Goal: Task Accomplishment & Management: Complete application form

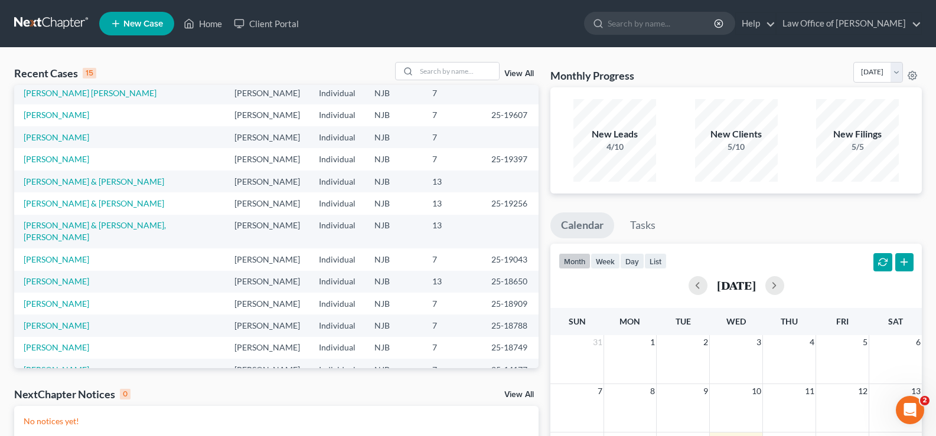
scroll to position [81, 0]
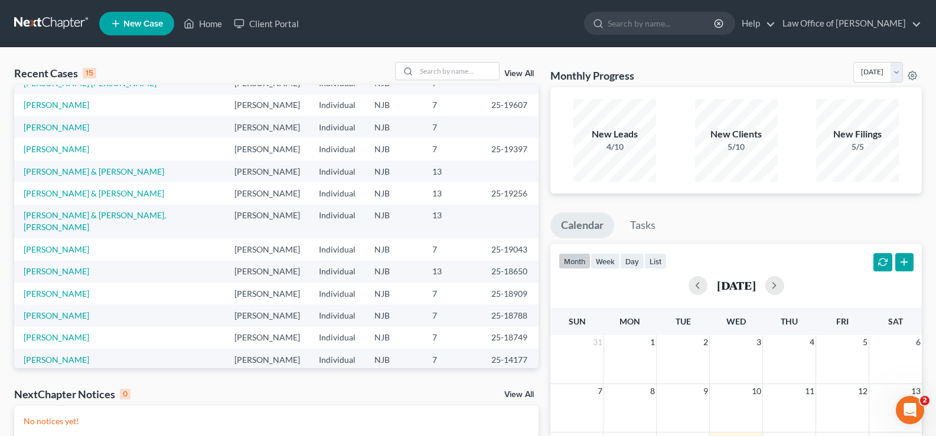
click at [519, 397] on link "View All" at bounding box center [519, 395] width 30 height 8
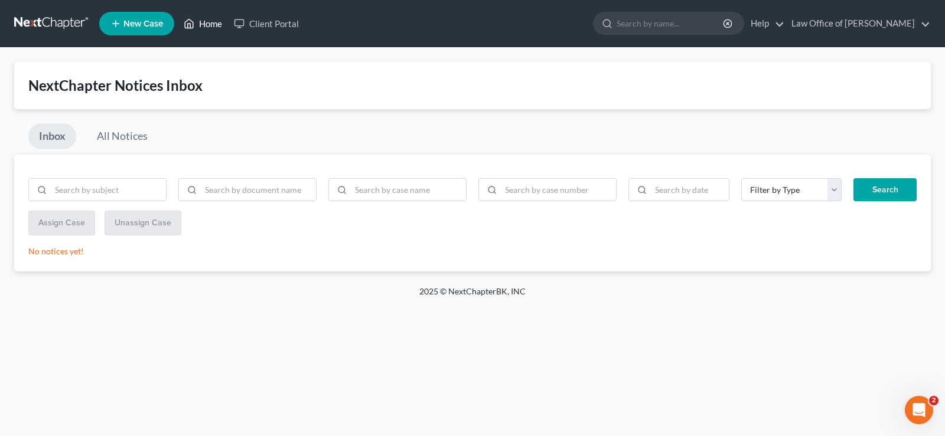
click at [214, 21] on link "Home" at bounding box center [203, 23] width 50 height 21
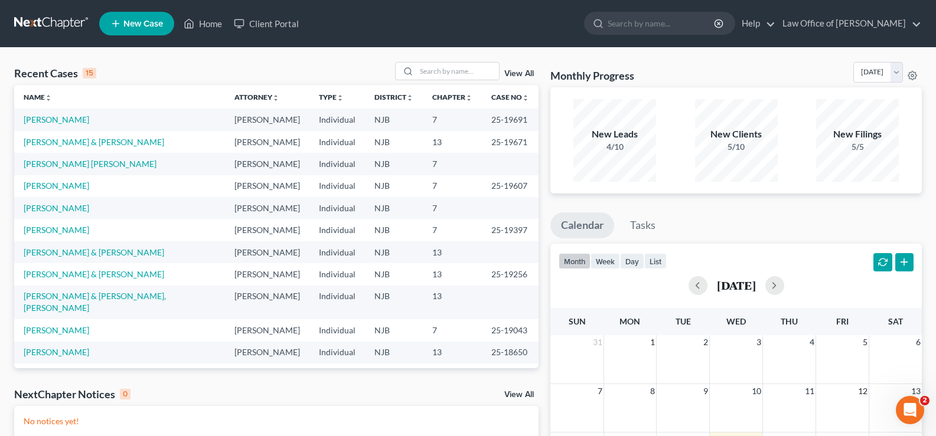
click at [520, 68] on div "View All" at bounding box center [467, 71] width 144 height 18
click at [519, 75] on link "View All" at bounding box center [519, 74] width 30 height 8
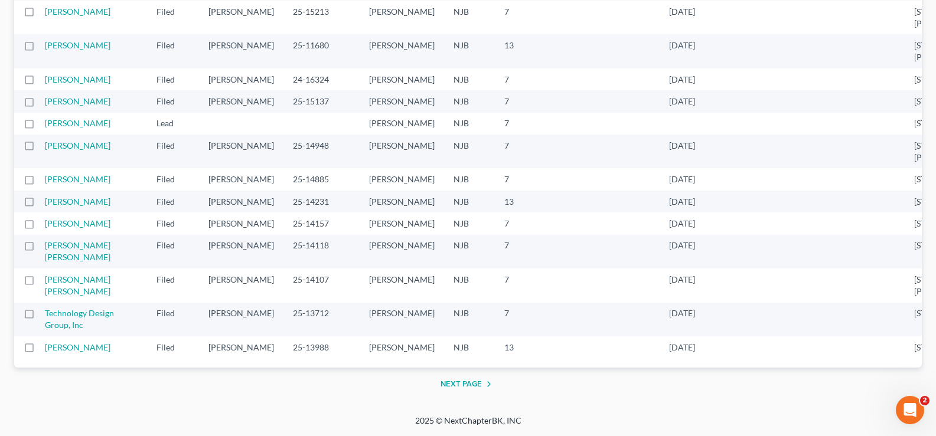
scroll to position [2436, 0]
click at [451, 382] on button "Next Page" at bounding box center [468, 384] width 56 height 14
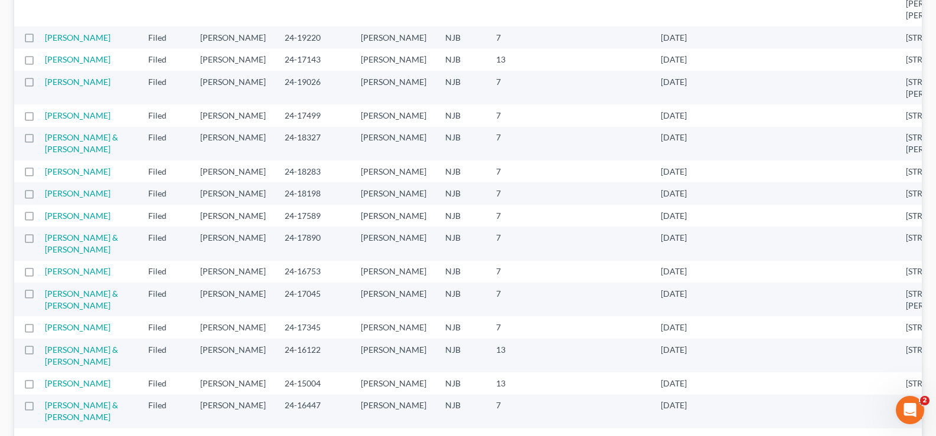
scroll to position [0, 0]
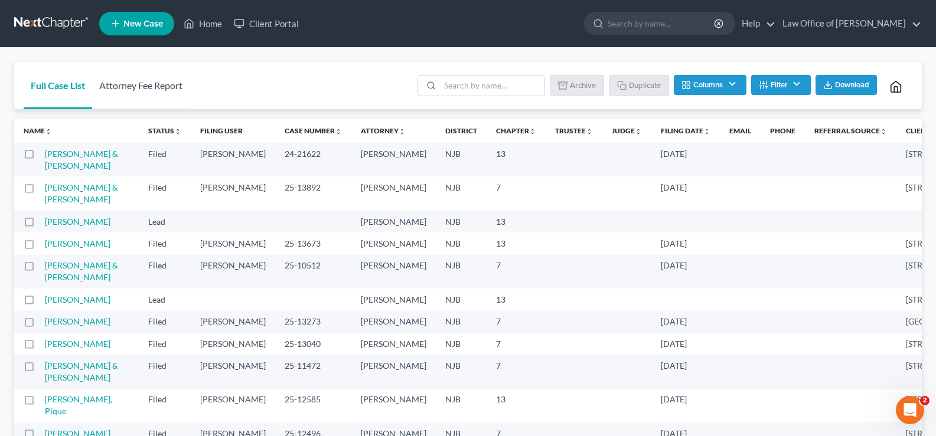
click at [141, 82] on link "Attorney Fee Report" at bounding box center [140, 85] width 97 height 47
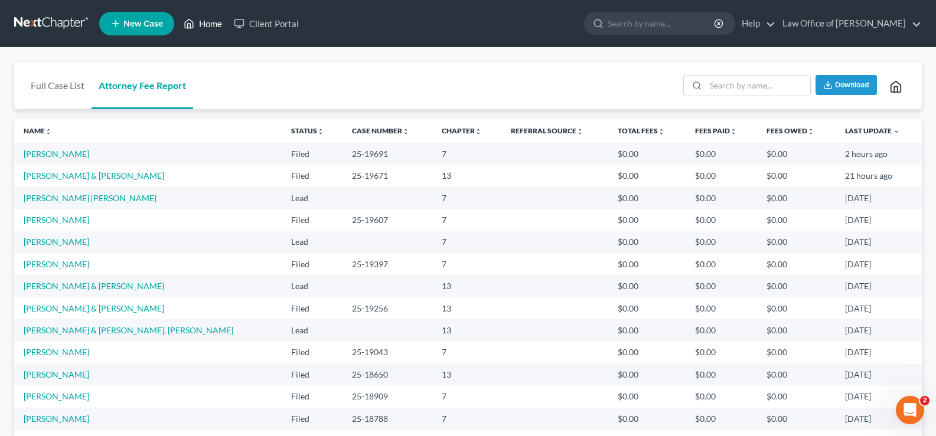
click at [211, 21] on link "Home" at bounding box center [203, 23] width 50 height 21
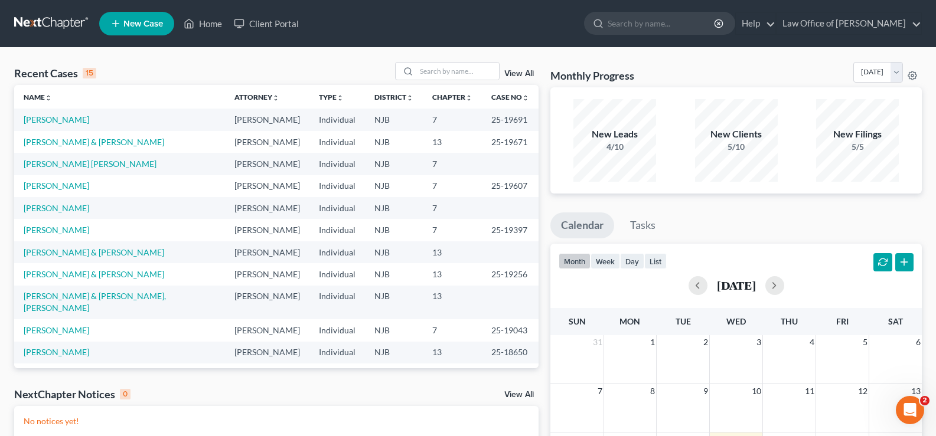
click at [143, 15] on link "New Case" at bounding box center [136, 24] width 75 height 24
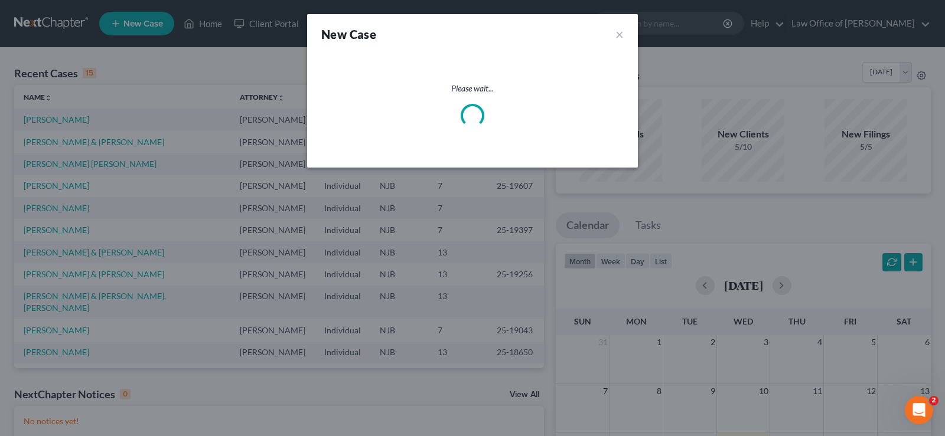
select select "51"
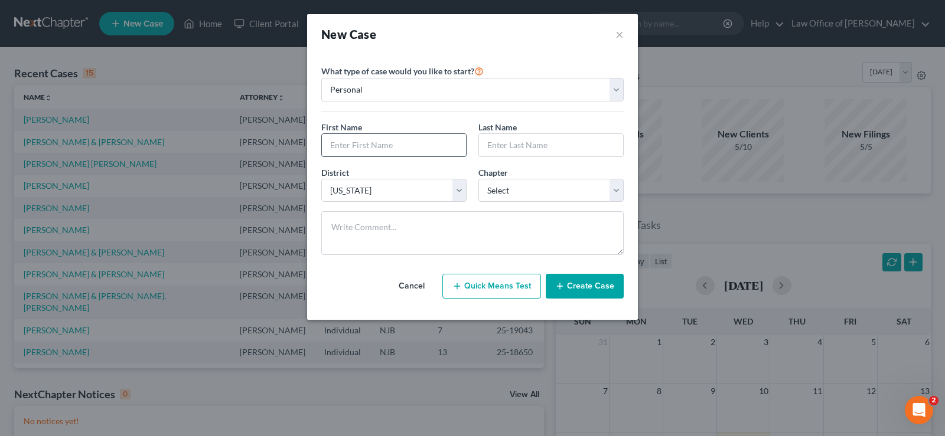
drag, startPoint x: 346, startPoint y: 143, endPoint x: 343, endPoint y: 148, distance: 6.1
click at [346, 143] on input "text" at bounding box center [394, 145] width 144 height 22
type input "[PERSON_NAME]"
click at [511, 147] on input "text" at bounding box center [551, 145] width 144 height 22
type input "Pinaha"
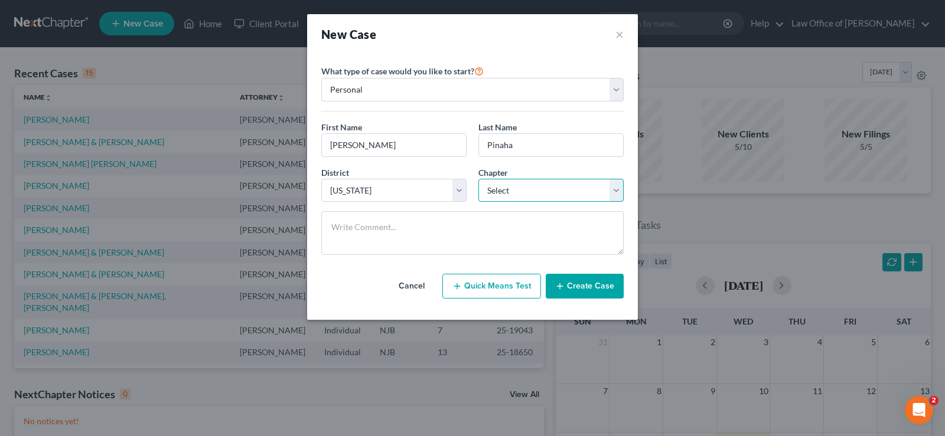
click at [491, 185] on select "Select 7 11 12 13" at bounding box center [550, 191] width 145 height 24
select select "0"
click at [478, 179] on select "Select 7 11 12 13" at bounding box center [550, 191] width 145 height 24
click at [581, 286] on button "Create Case" at bounding box center [585, 286] width 78 height 25
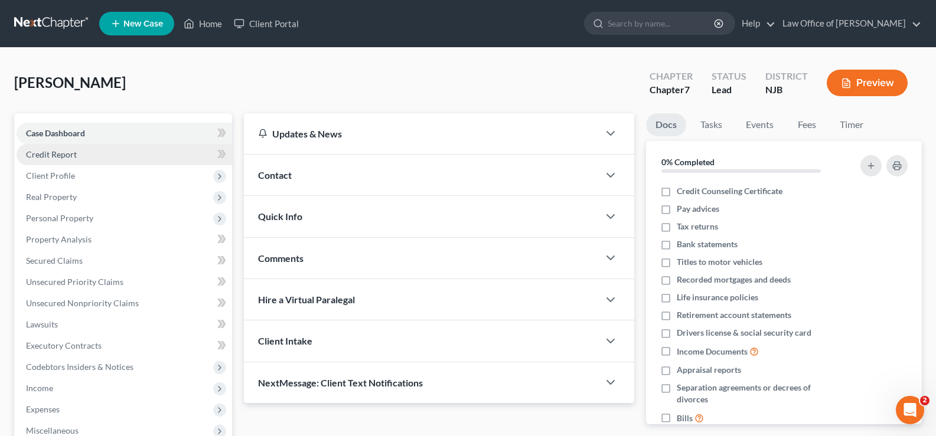
click at [60, 155] on span "Credit Report" at bounding box center [51, 154] width 51 height 10
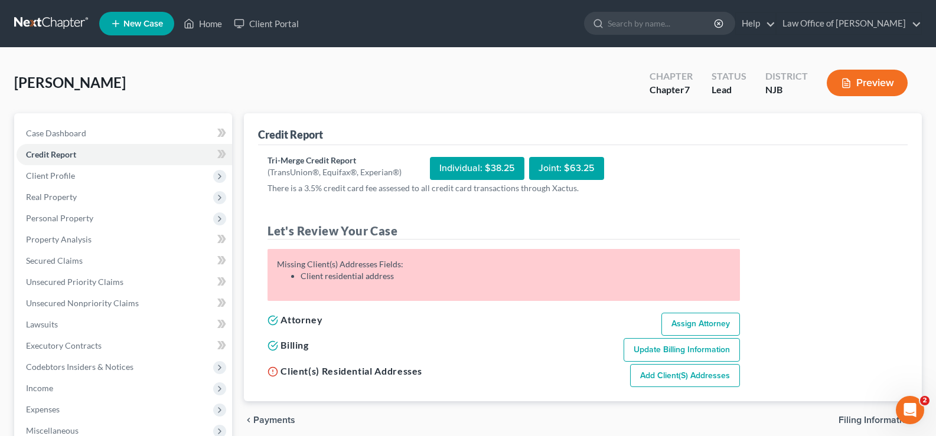
click at [686, 370] on link "Add Client(s) Addresses" at bounding box center [685, 376] width 110 height 24
select select "0"
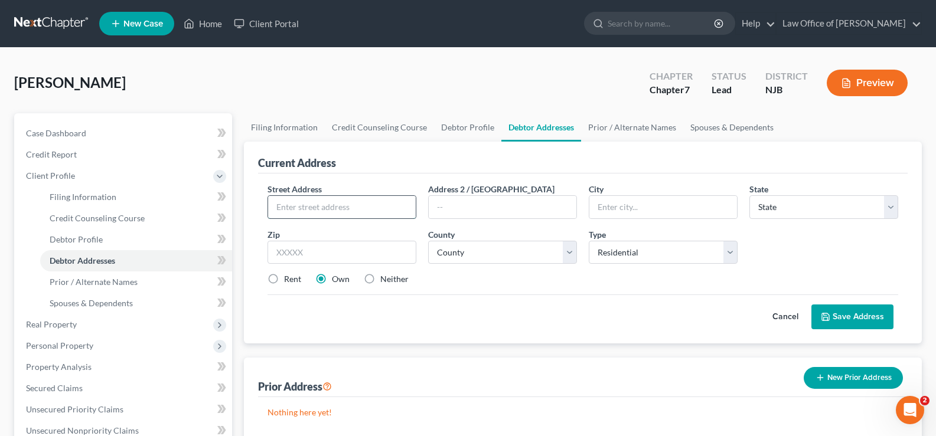
click at [311, 203] on input "text" at bounding box center [342, 207] width 148 height 22
type input "1028 Onyx Drive"
click at [211, 20] on link "Home" at bounding box center [203, 23] width 50 height 21
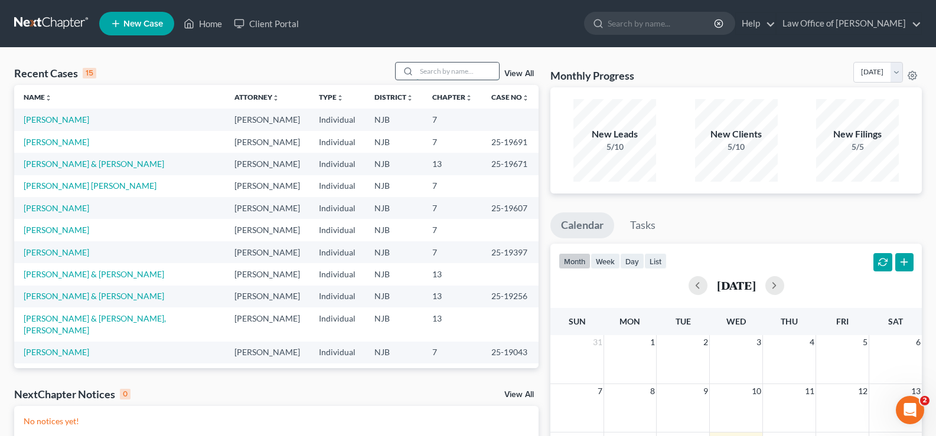
click at [426, 70] on input "search" at bounding box center [457, 71] width 83 height 17
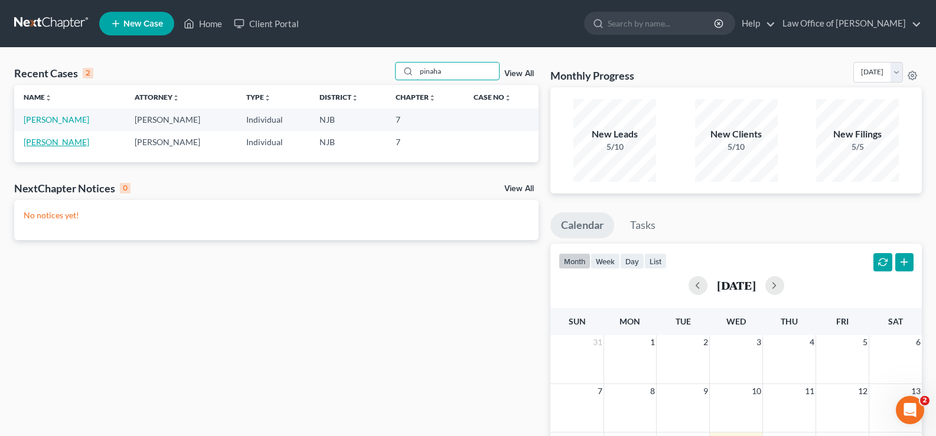
type input "pinaha"
click at [47, 142] on link "[PERSON_NAME]" at bounding box center [57, 142] width 66 height 10
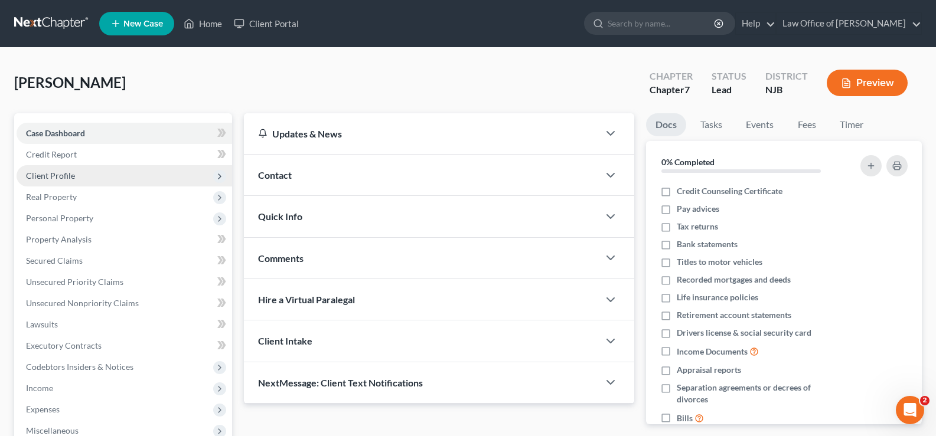
click at [80, 172] on span "Client Profile" at bounding box center [125, 175] width 216 height 21
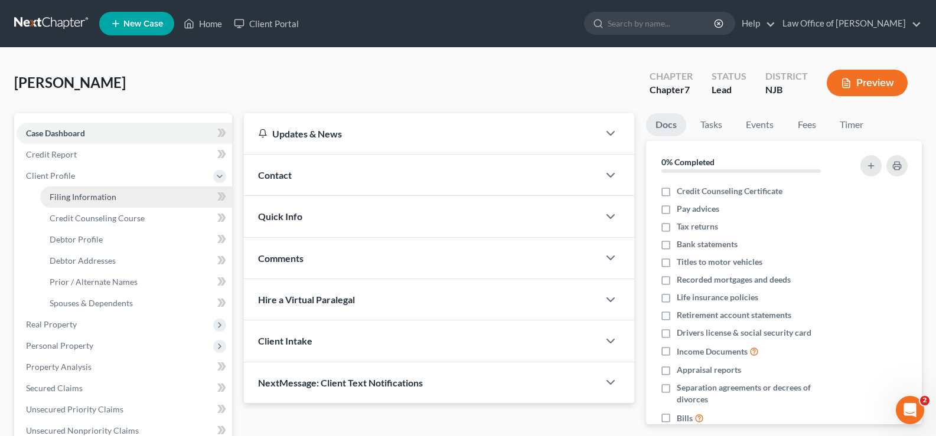
click at [86, 195] on span "Filing Information" at bounding box center [83, 197] width 67 height 10
select select "1"
select select "0"
select select "51"
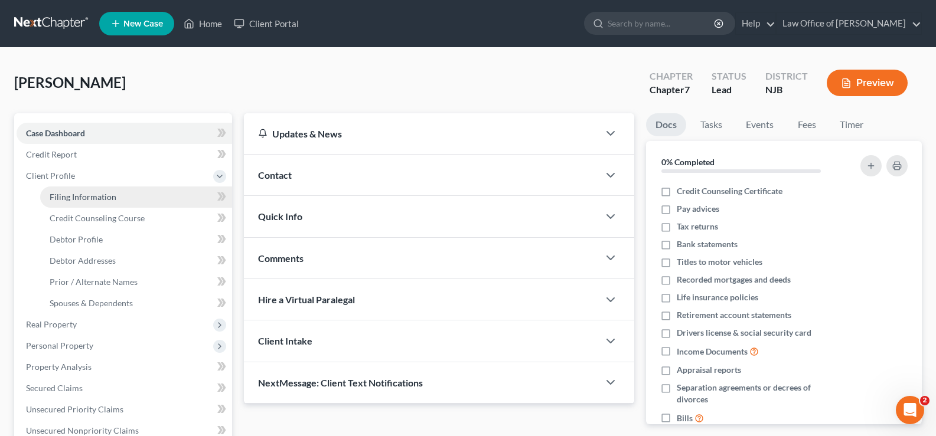
select select "0"
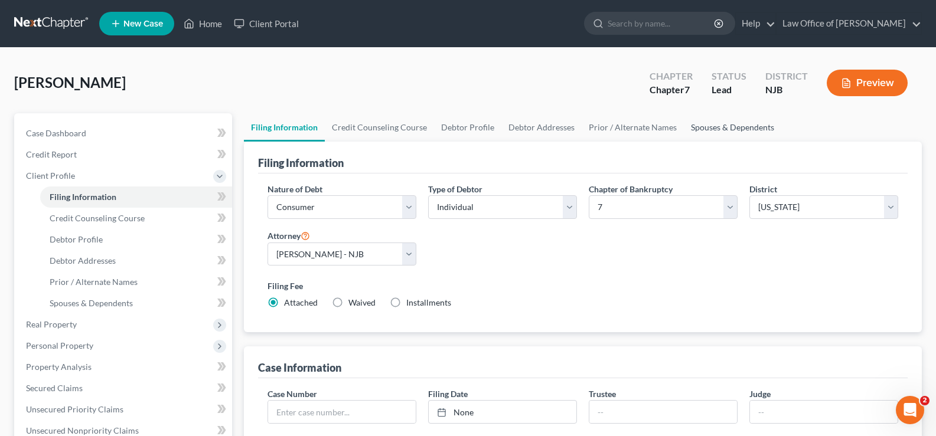
click at [691, 123] on link "Spouses & Dependents" at bounding box center [732, 127] width 97 height 28
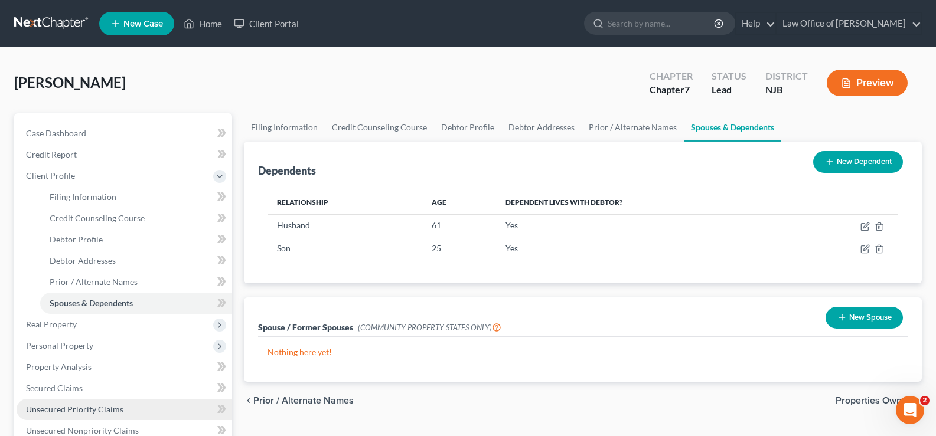
click at [51, 406] on span "Unsecured Priority Claims" at bounding box center [74, 409] width 97 height 10
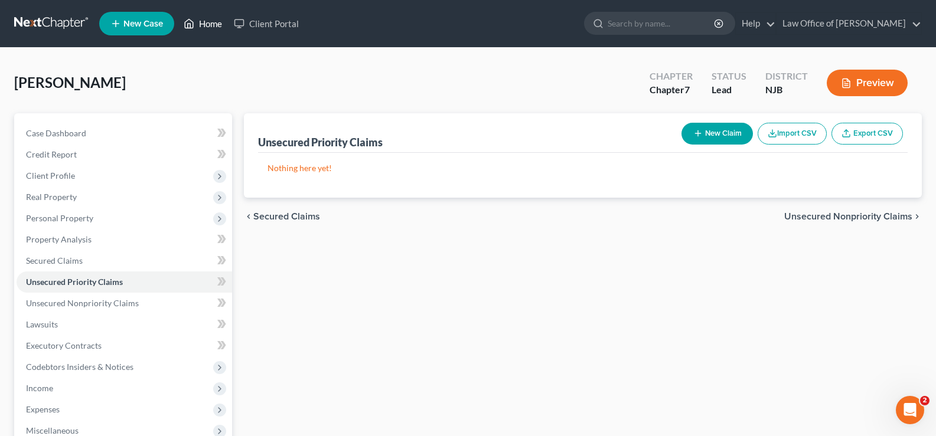
click at [216, 21] on link "Home" at bounding box center [203, 23] width 50 height 21
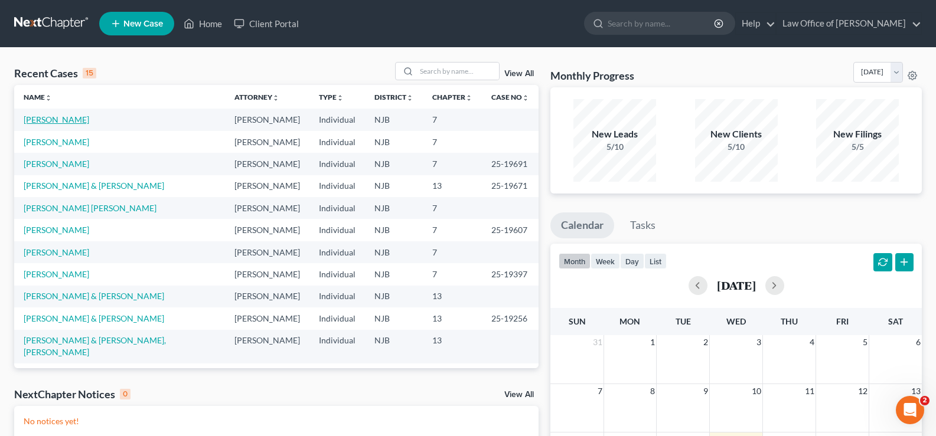
click at [73, 118] on link "[PERSON_NAME]" at bounding box center [57, 120] width 66 height 10
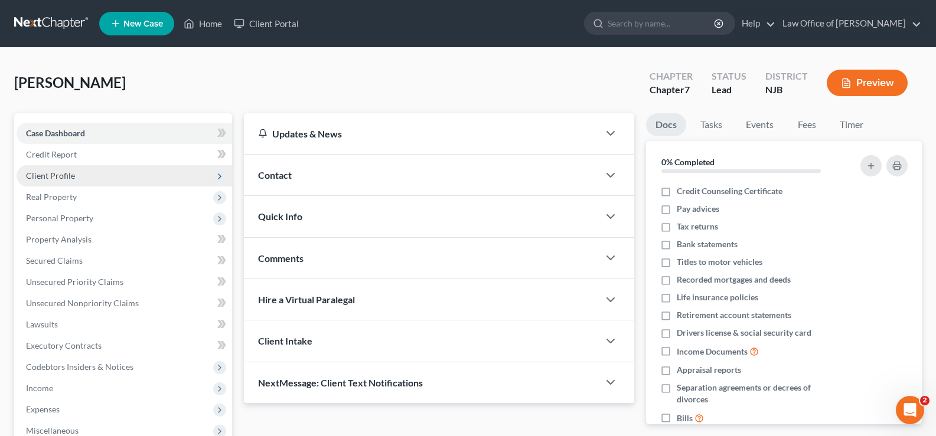
click at [61, 172] on span "Client Profile" at bounding box center [50, 176] width 49 height 10
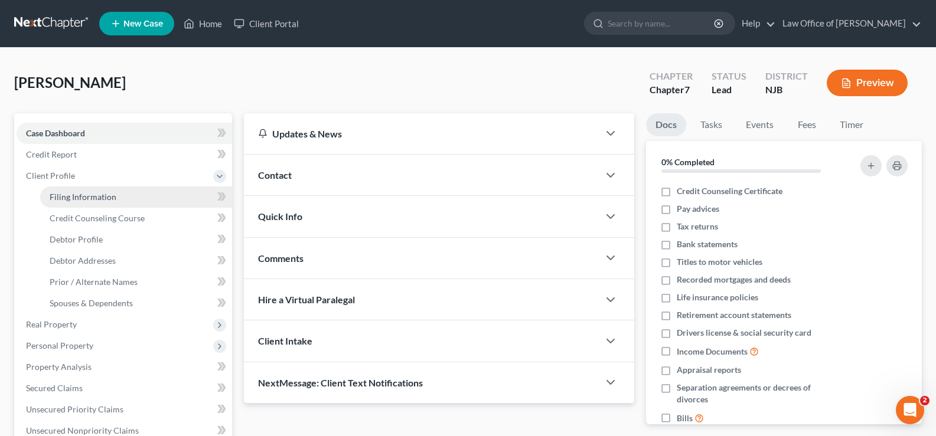
click at [76, 198] on span "Filing Information" at bounding box center [83, 197] width 67 height 10
select select "1"
select select "0"
select select "51"
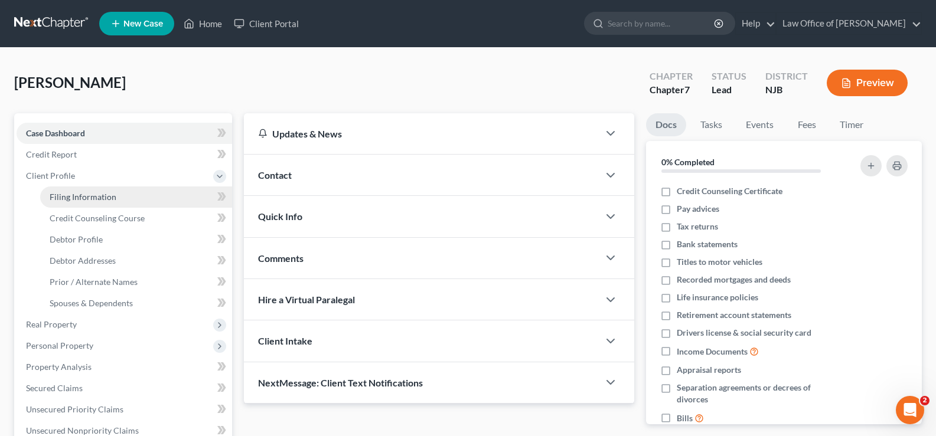
select select "0"
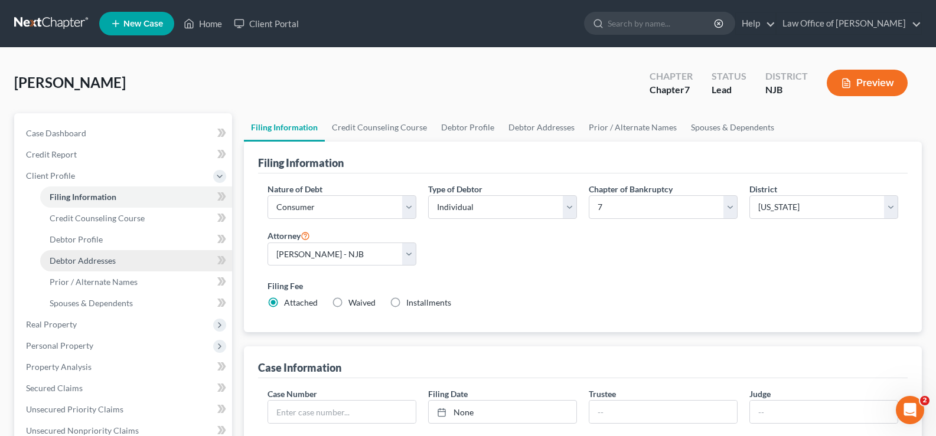
click at [113, 256] on span "Debtor Addresses" at bounding box center [83, 261] width 66 height 10
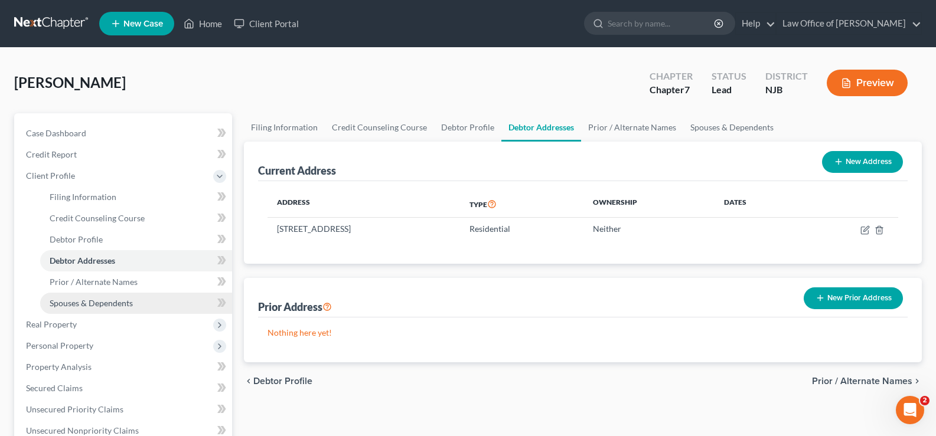
click at [114, 303] on span "Spouses & Dependents" at bounding box center [91, 303] width 83 height 10
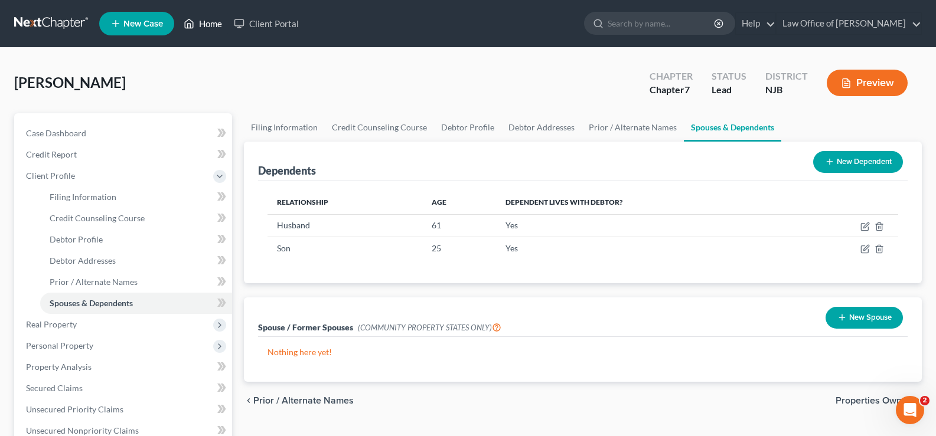
click at [211, 25] on link "Home" at bounding box center [203, 23] width 50 height 21
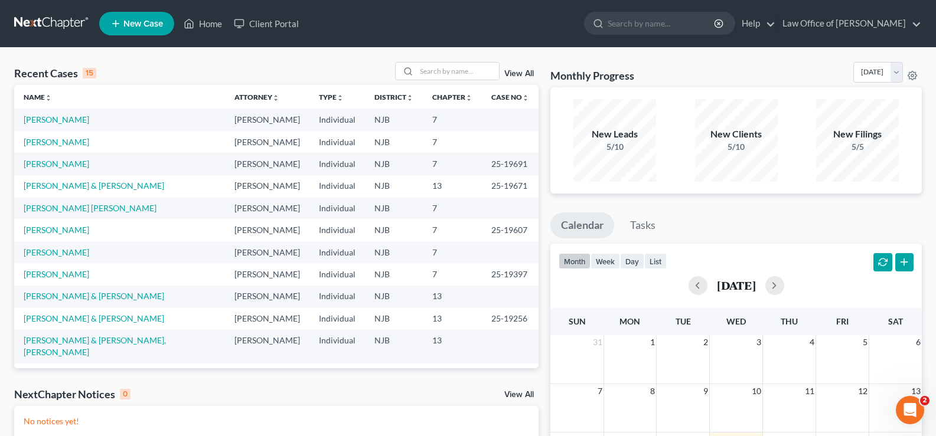
drag, startPoint x: 45, startPoint y: 118, endPoint x: 164, endPoint y: 80, distance: 125.1
click at [164, 80] on div "Recent Cases 15 View All" at bounding box center [276, 73] width 524 height 23
click at [57, 142] on link "[PERSON_NAME]" at bounding box center [57, 142] width 66 height 10
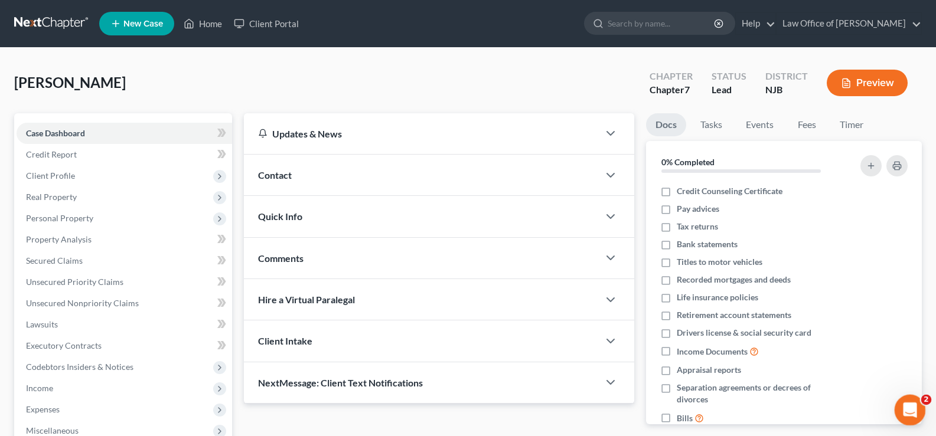
click at [906, 403] on icon "Open Intercom Messenger" at bounding box center [908, 408] width 19 height 19
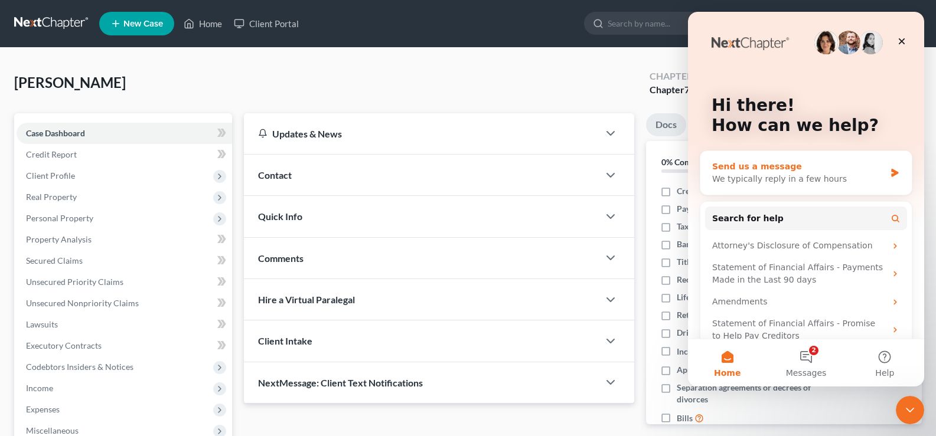
click at [740, 166] on div "Send us a message" at bounding box center [798, 167] width 173 height 12
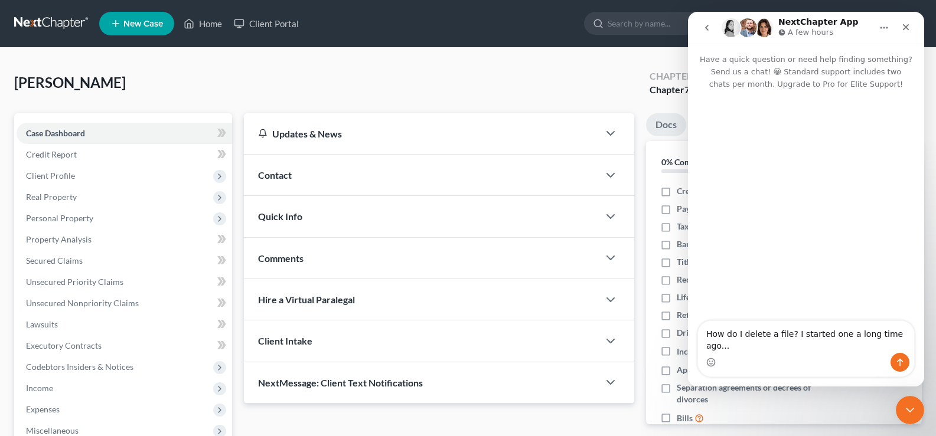
type textarea "How do I delete a file? I started one a long time ago..."
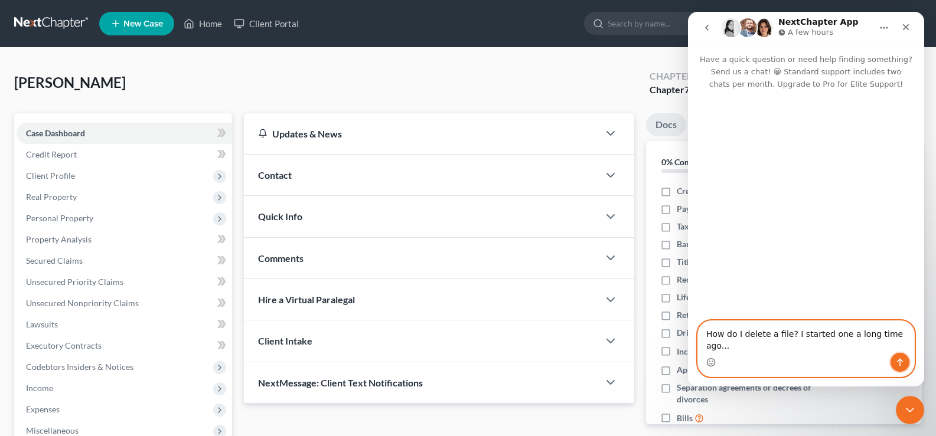
click at [898, 360] on icon "Send a message…" at bounding box center [899, 362] width 9 height 9
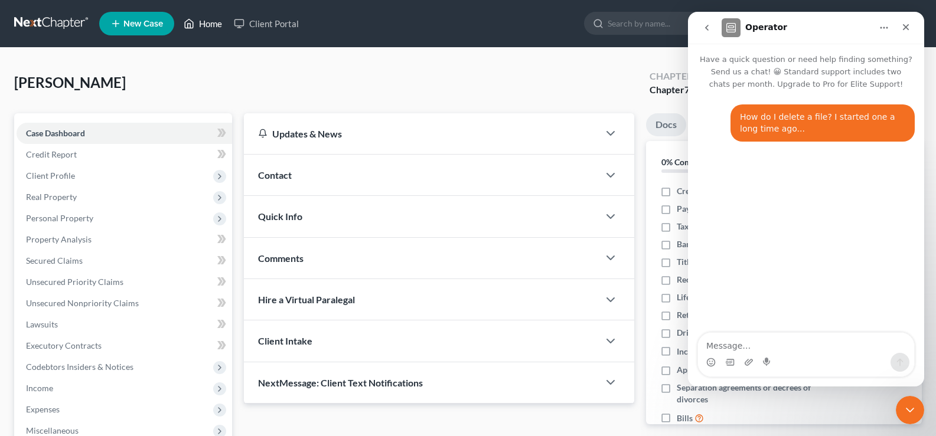
click at [200, 21] on link "Home" at bounding box center [203, 23] width 50 height 21
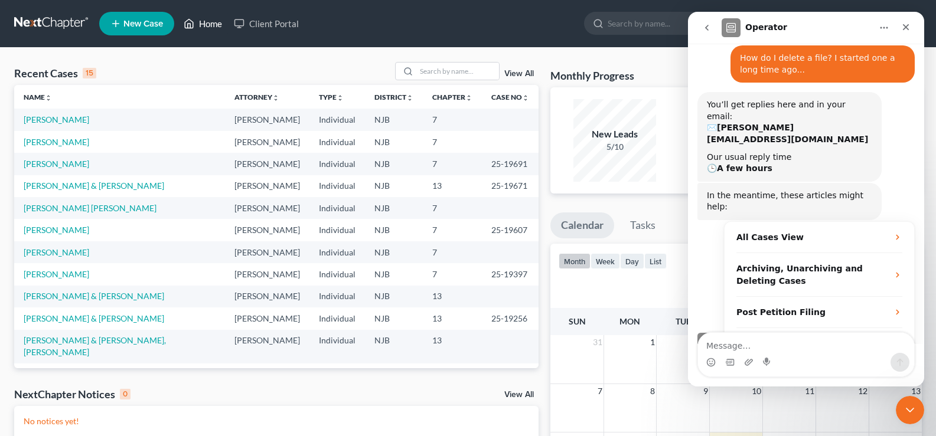
scroll to position [62, 0]
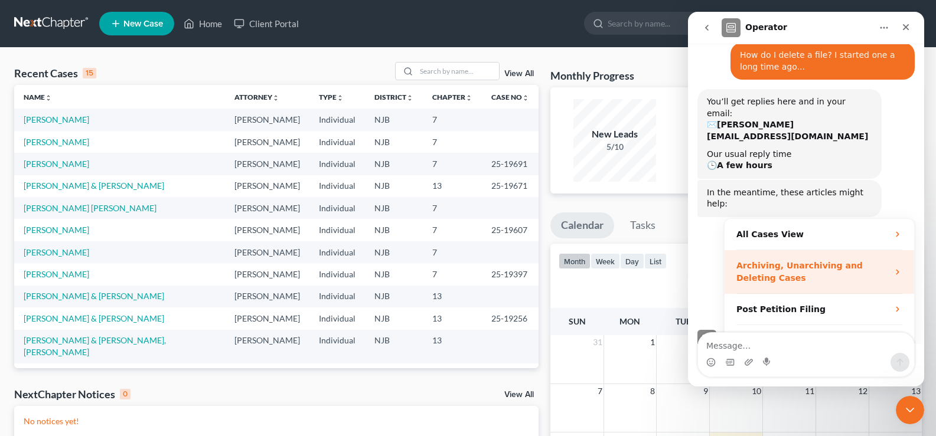
click at [893, 267] on icon "Operator says…" at bounding box center [897, 271] width 9 height 9
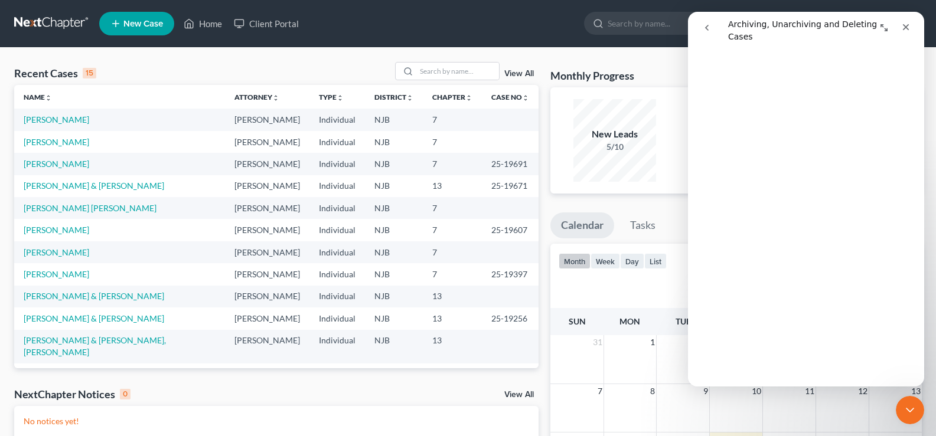
scroll to position [0, 0]
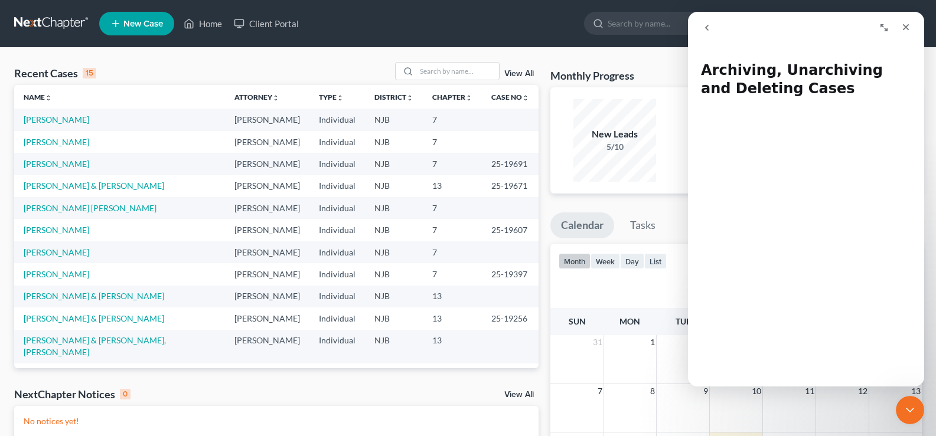
drag, startPoint x: 920, startPoint y: 109, endPoint x: 1249, endPoint y: 203, distance: 342.8
click at [523, 71] on link "View All" at bounding box center [519, 74] width 30 height 8
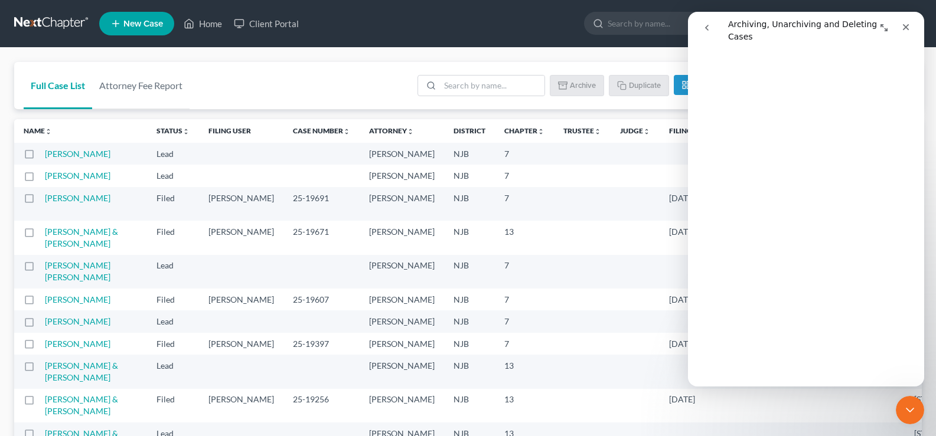
scroll to position [106, 0]
click at [924, 27] on html "Archiving, Unarchiving and Deleting Cases Archiving, Unarchiving and Deleting C…" at bounding box center [806, 199] width 236 height 375
click at [40, 157] on label at bounding box center [40, 157] width 0 height 0
click at [45, 153] on input "checkbox" at bounding box center [49, 152] width 8 height 8
click at [586, 81] on button "Archive" at bounding box center [578, 85] width 53 height 20
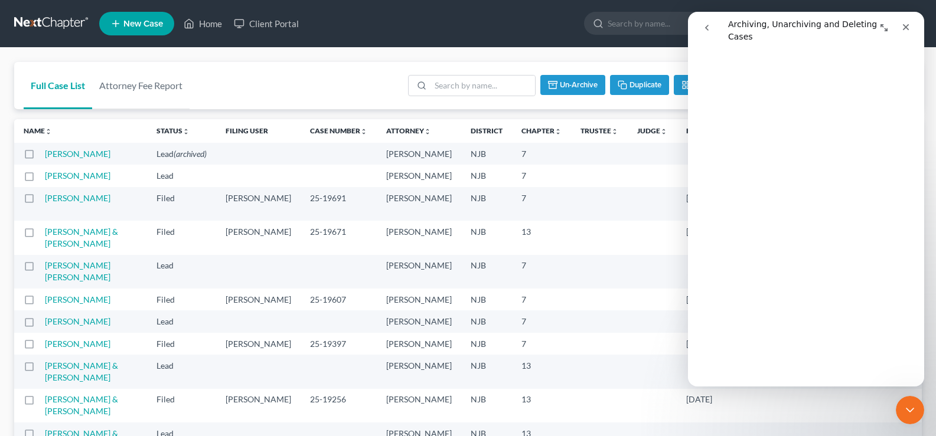
checkbox input "false"
click at [903, 27] on icon "Close" at bounding box center [905, 26] width 9 height 9
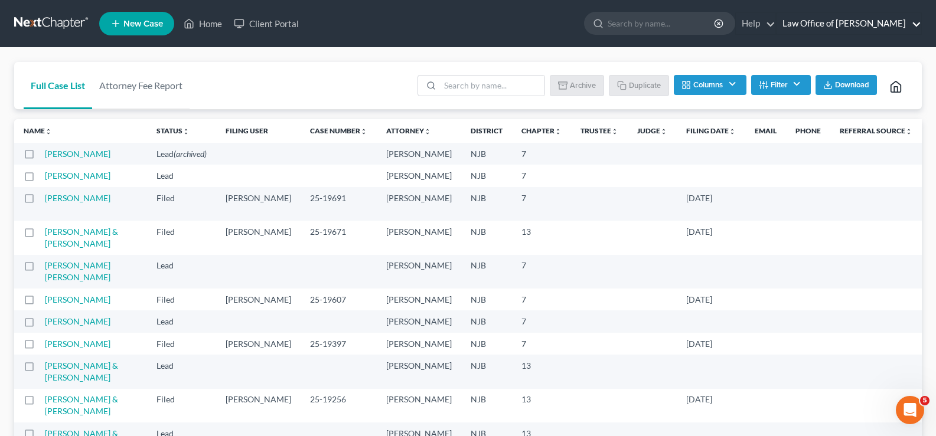
scroll to position [0, 0]
click at [216, 23] on link "Home" at bounding box center [203, 23] width 50 height 21
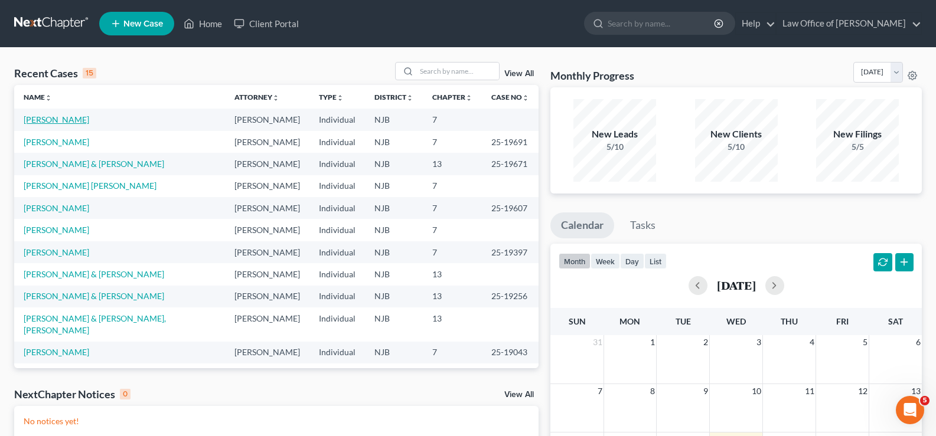
click at [67, 119] on link "[PERSON_NAME]" at bounding box center [57, 120] width 66 height 10
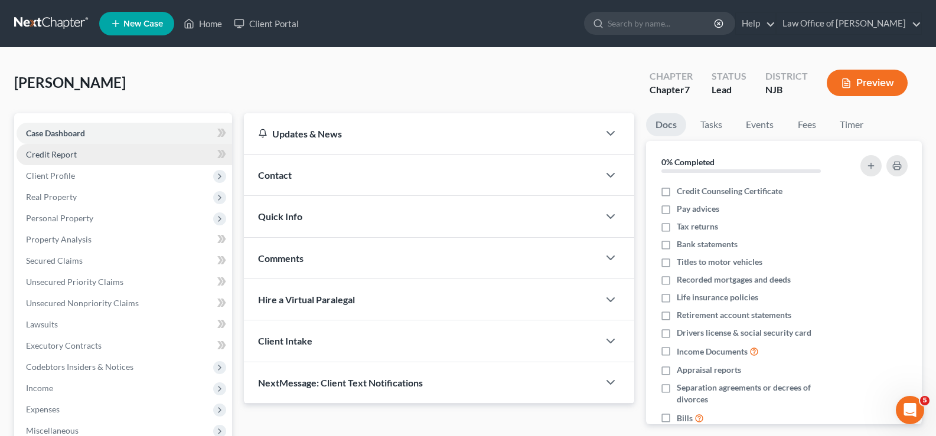
click at [60, 156] on span "Credit Report" at bounding box center [51, 154] width 51 height 10
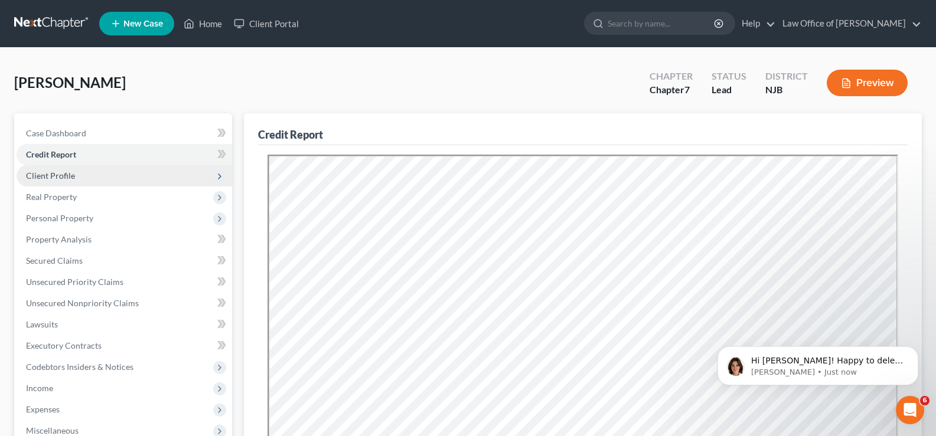
click at [52, 172] on span "Client Profile" at bounding box center [50, 176] width 49 height 10
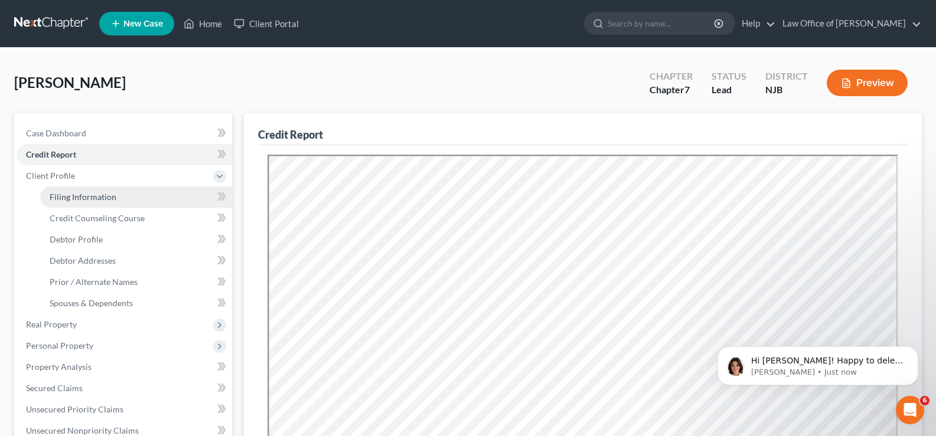
click at [77, 198] on span "Filing Information" at bounding box center [83, 197] width 67 height 10
select select "1"
select select "0"
select select "51"
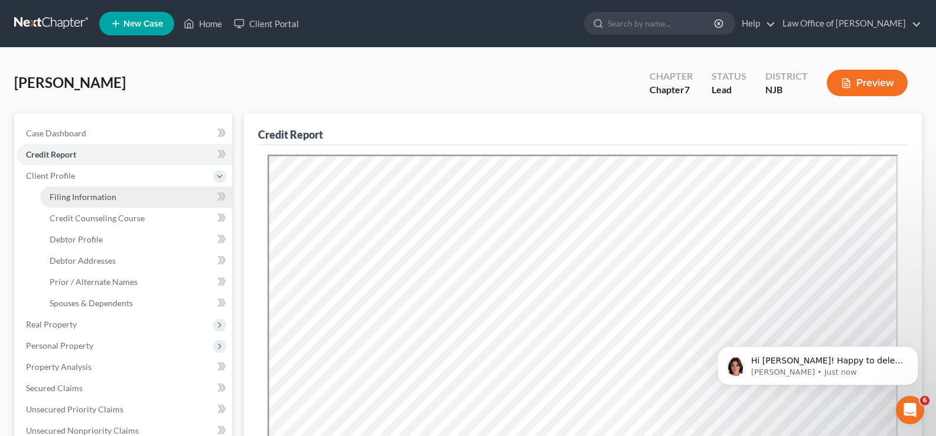
select select "0"
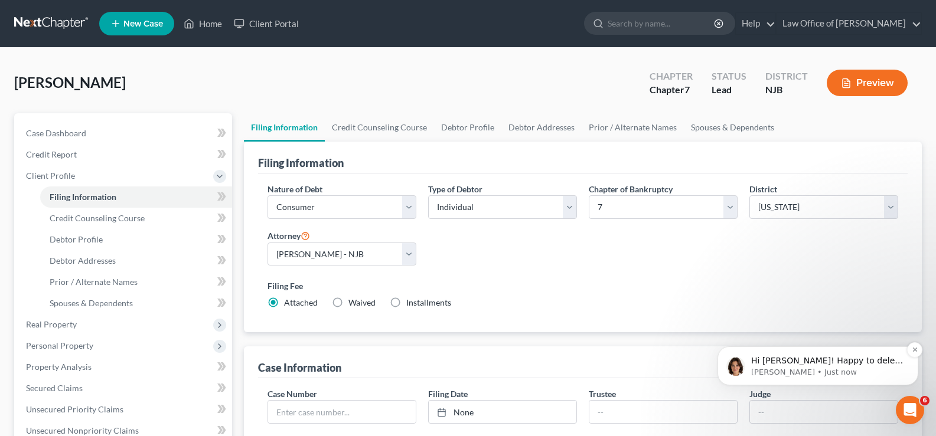
click at [858, 358] on p "Hi [PERSON_NAME]! Happy to delete the case for you if you could please change t…" at bounding box center [827, 361] width 152 height 12
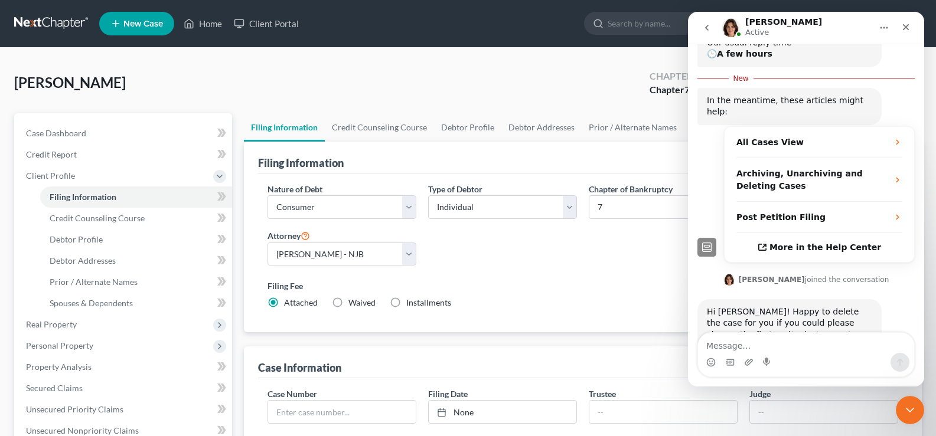
scroll to position [177, 0]
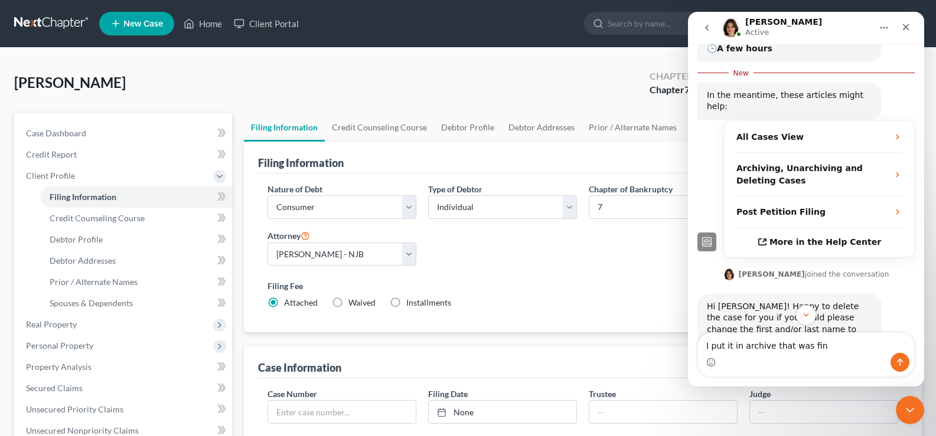
type textarea "I put it in archive that was fine"
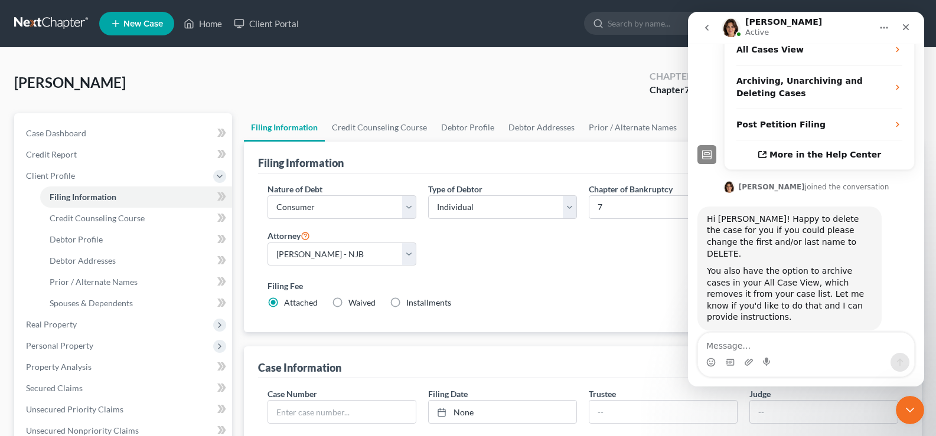
scroll to position [247, 0]
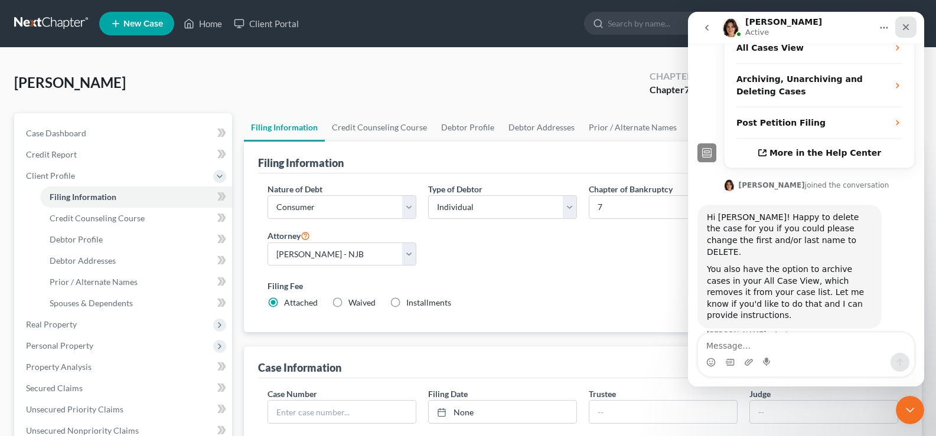
click at [908, 20] on div "Close" at bounding box center [905, 27] width 21 height 21
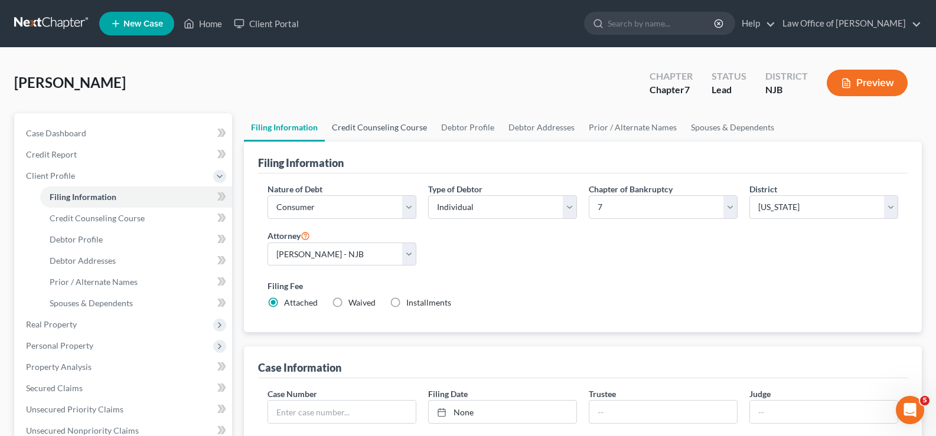
scroll to position [292, 0]
click at [100, 237] on span "Debtor Profile" at bounding box center [76, 239] width 53 height 10
select select "1"
select select "2"
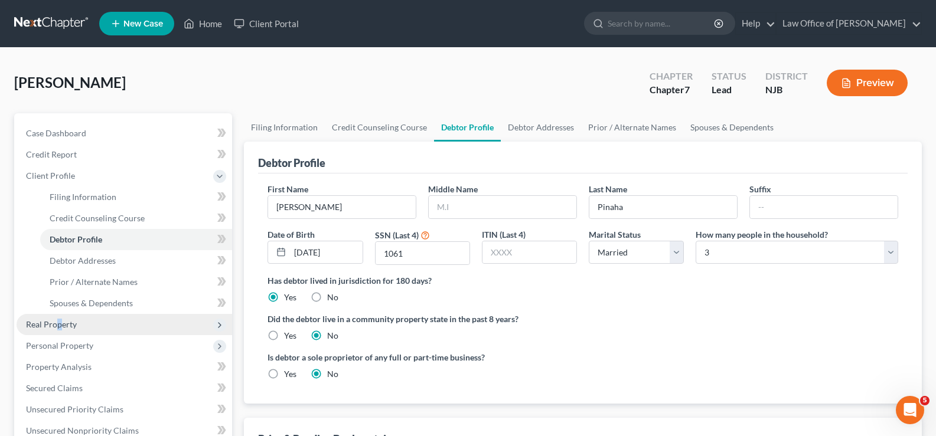
click at [59, 327] on span "Real Property" at bounding box center [51, 324] width 51 height 10
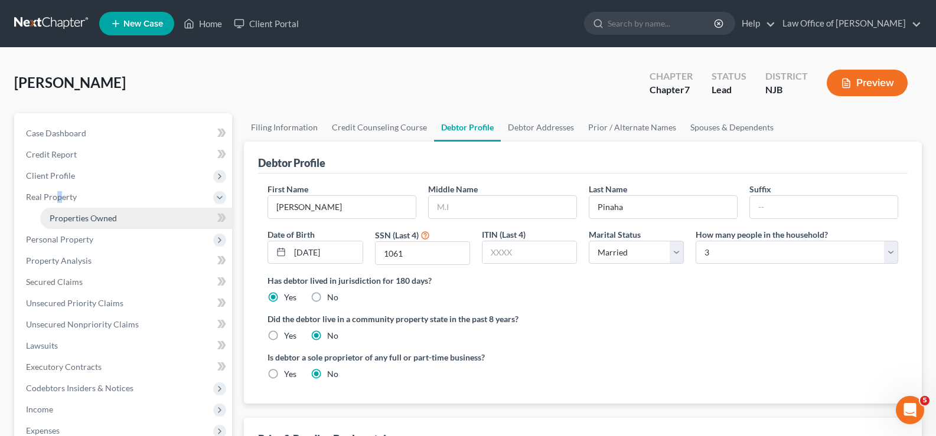
click at [96, 217] on span "Properties Owned" at bounding box center [83, 218] width 67 height 10
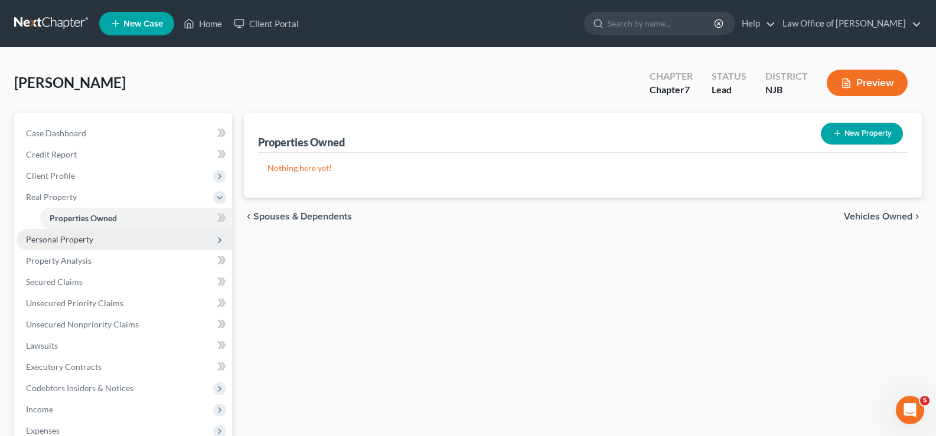
click at [86, 241] on span "Personal Property" at bounding box center [59, 239] width 67 height 10
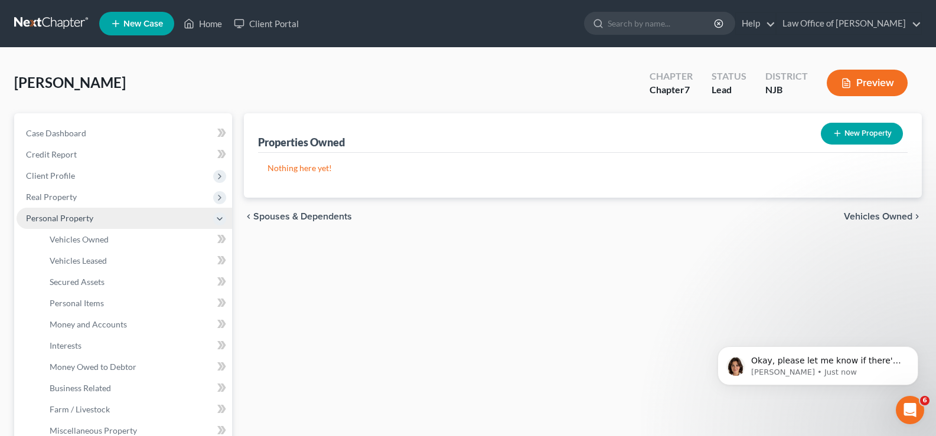
scroll to position [293, 0]
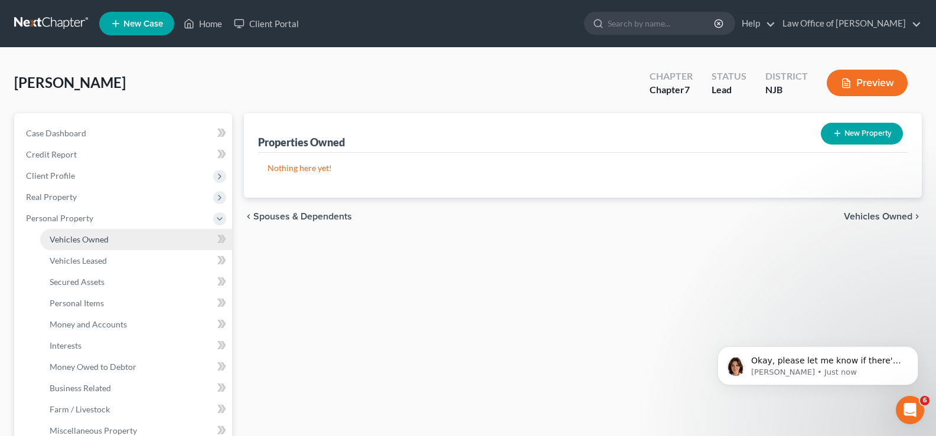
click at [86, 241] on span "Vehicles Owned" at bounding box center [79, 239] width 59 height 10
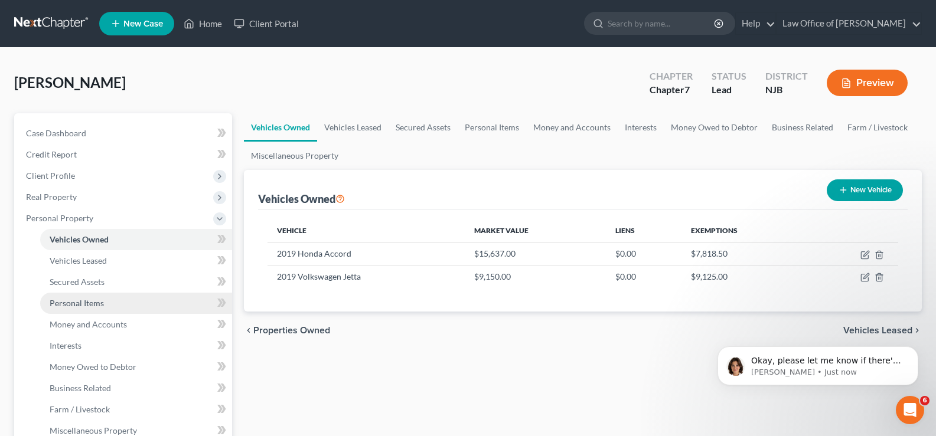
click at [62, 304] on span "Personal Items" at bounding box center [77, 303] width 54 height 10
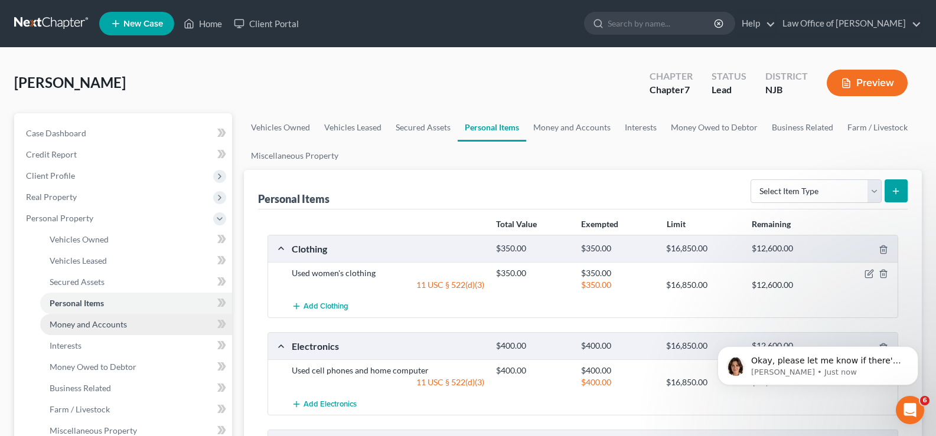
click at [76, 327] on span "Money and Accounts" at bounding box center [88, 324] width 77 height 10
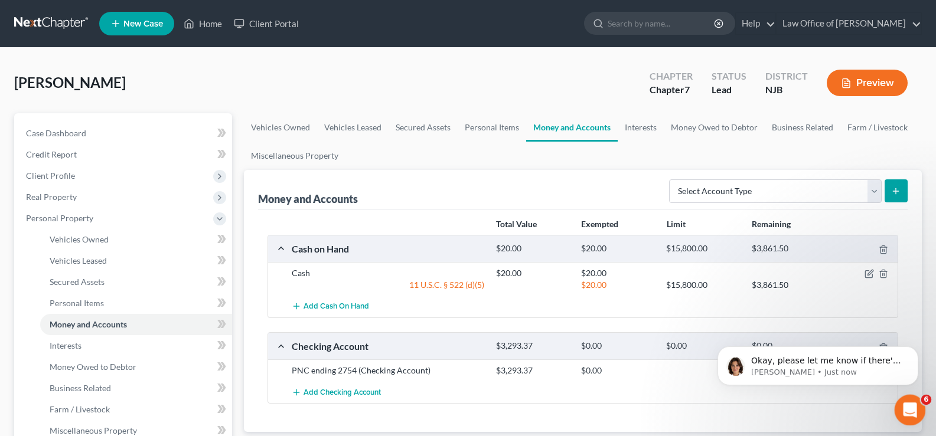
click at [907, 403] on icon "Open Intercom Messenger" at bounding box center [908, 408] width 19 height 19
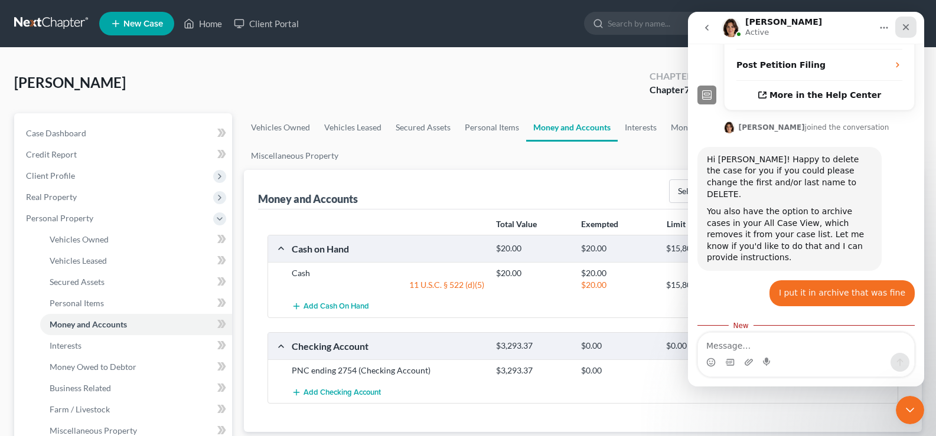
scroll to position [313, 0]
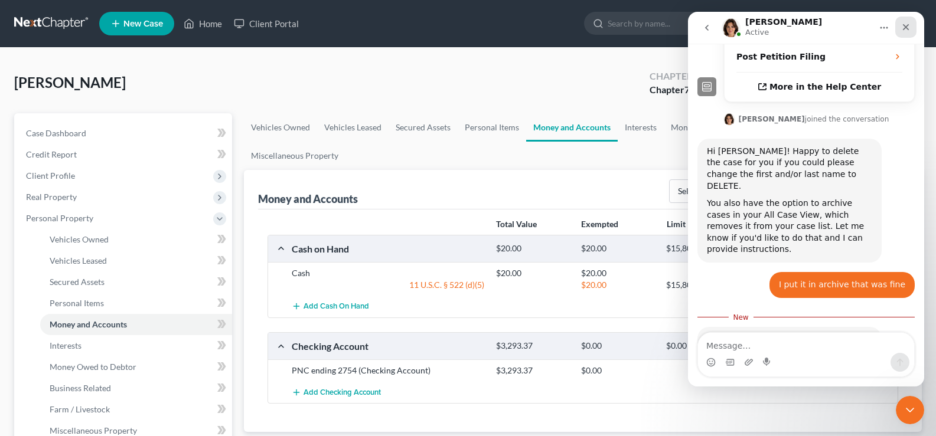
click at [909, 26] on icon "Close" at bounding box center [905, 26] width 9 height 9
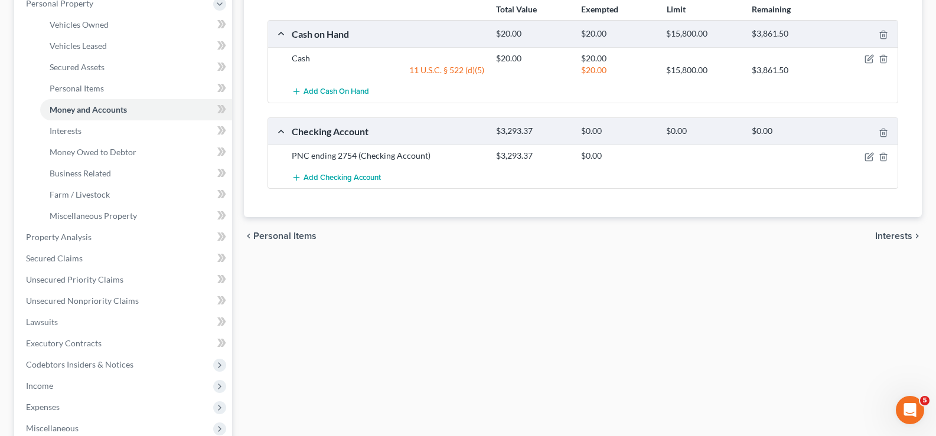
scroll to position [229, 0]
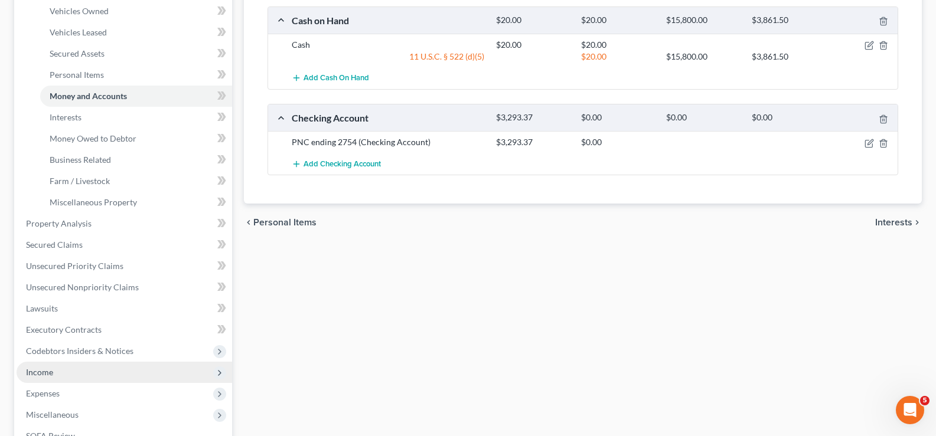
click at [66, 371] on span "Income" at bounding box center [125, 372] width 216 height 21
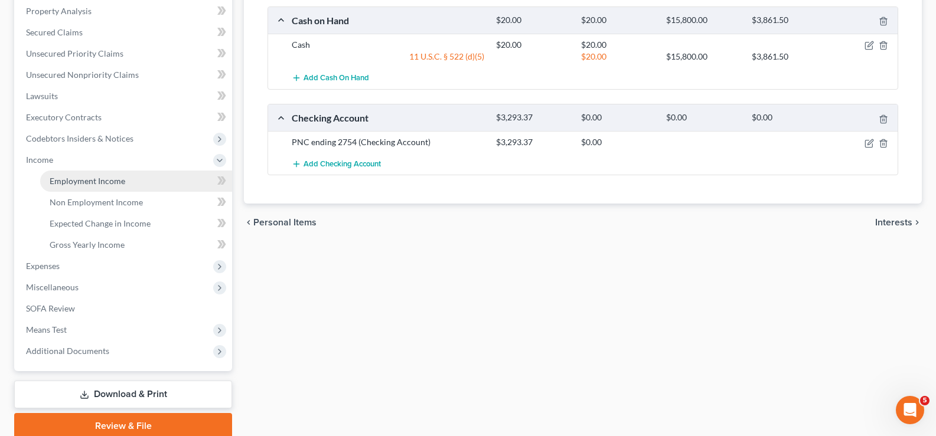
click at [82, 178] on span "Employment Income" at bounding box center [88, 181] width 76 height 10
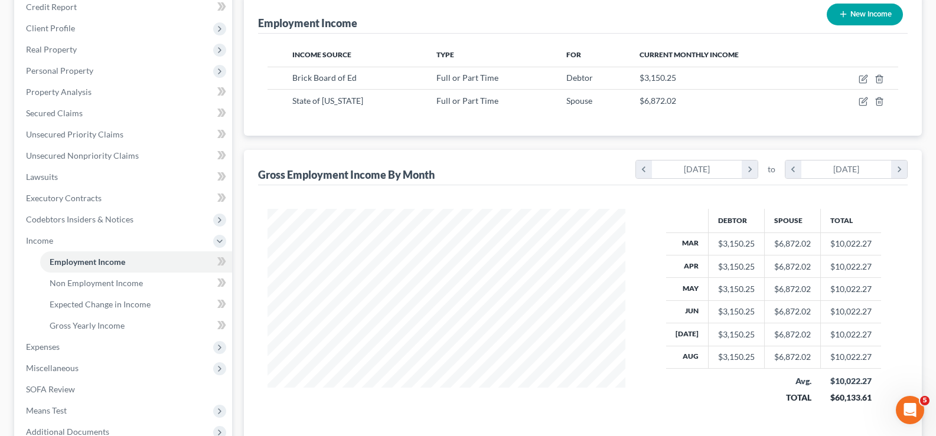
scroll to position [197, 0]
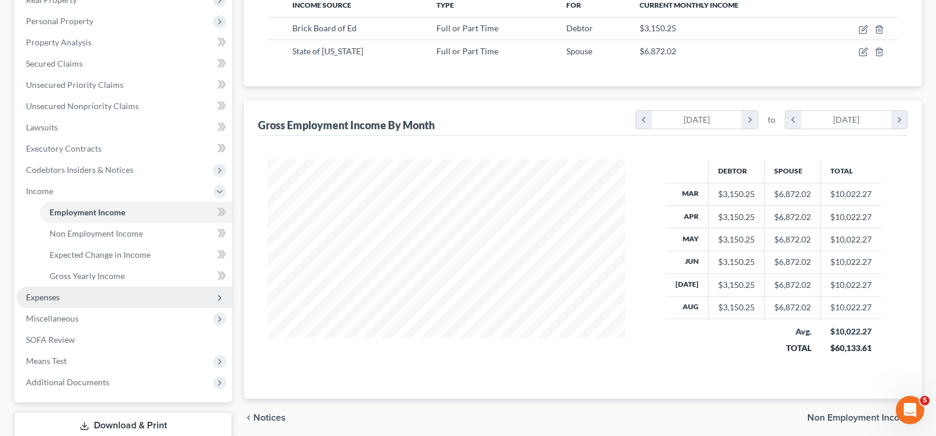
click at [54, 296] on span "Expenses" at bounding box center [43, 297] width 34 height 10
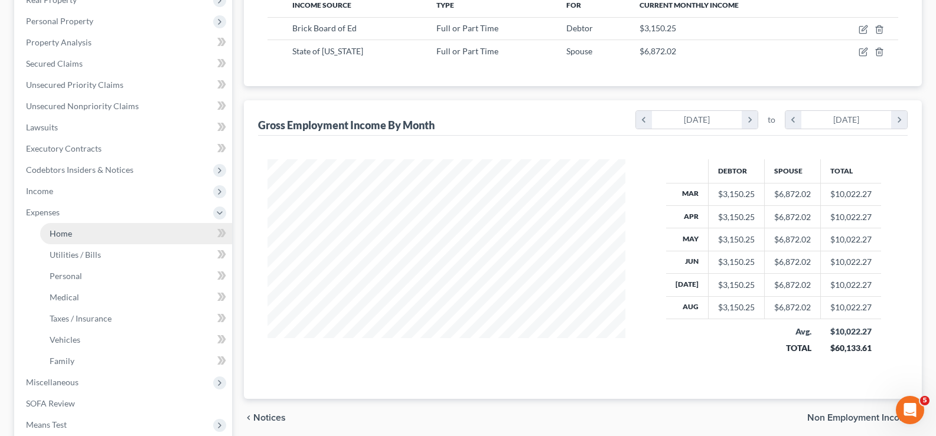
click at [71, 231] on span "Home" at bounding box center [61, 234] width 22 height 10
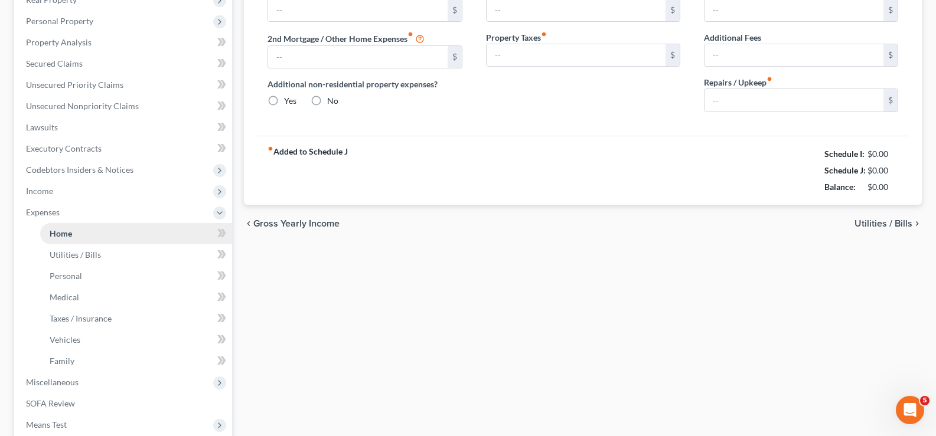
type input "0.00"
radio input "true"
type input "100.00"
type input "437.00"
type input "0.00"
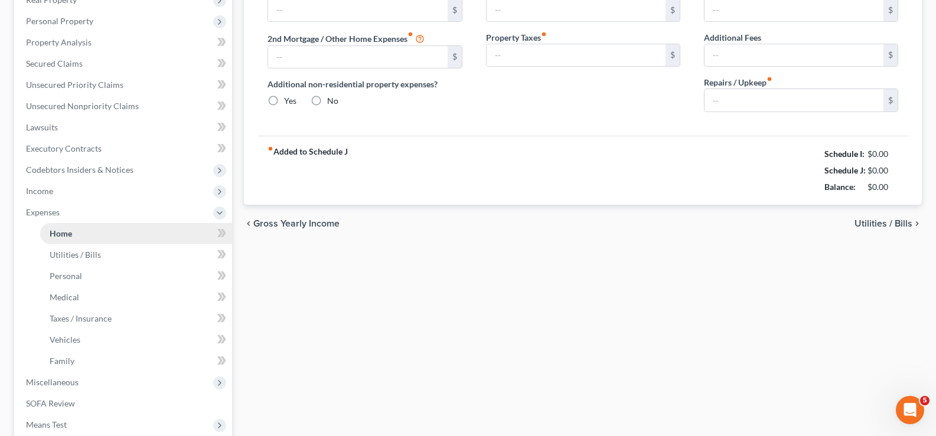
type input "0.00"
type input "200.00"
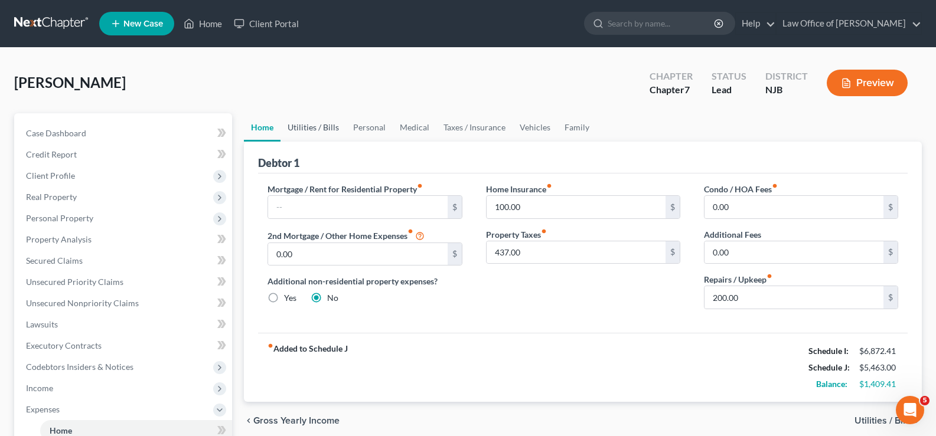
click at [312, 128] on link "Utilities / Bills" at bounding box center [313, 127] width 66 height 28
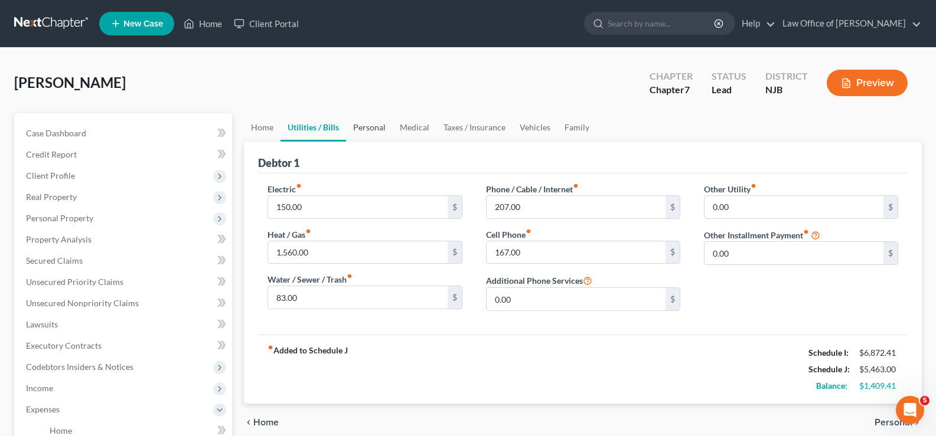
click at [381, 127] on link "Personal" at bounding box center [369, 127] width 47 height 28
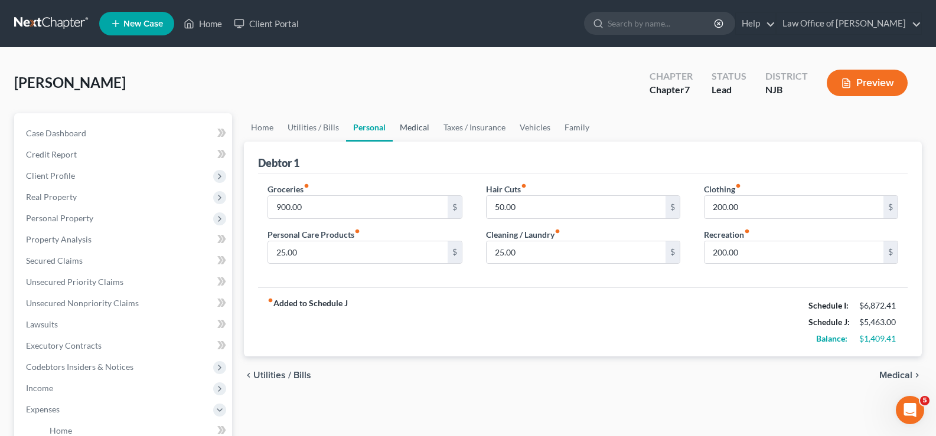
click at [416, 128] on link "Medical" at bounding box center [415, 127] width 44 height 28
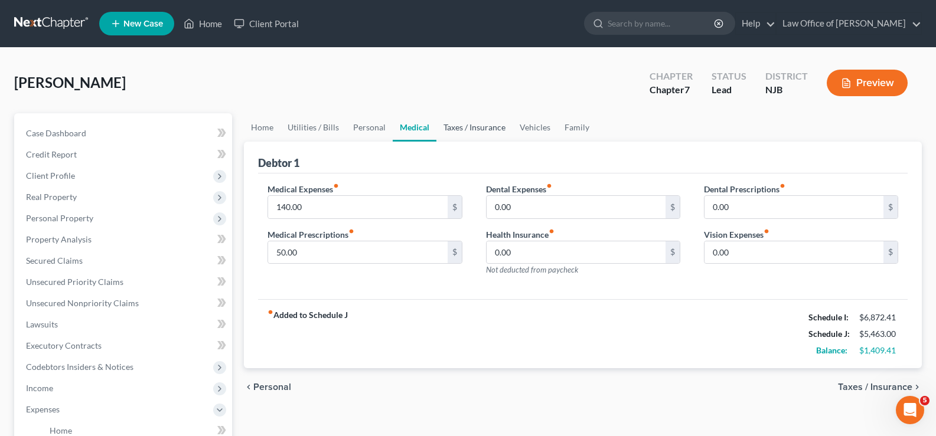
click at [466, 125] on link "Taxes / Insurance" at bounding box center [474, 127] width 76 height 28
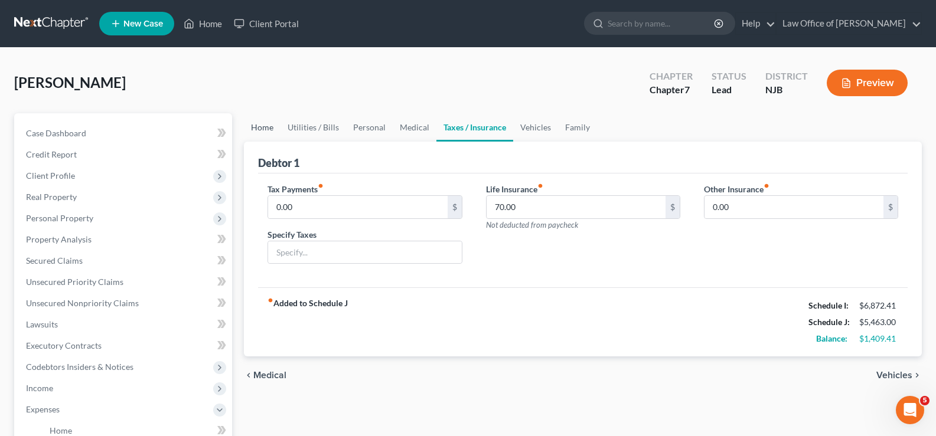
click at [265, 129] on link "Home" at bounding box center [262, 127] width 37 height 28
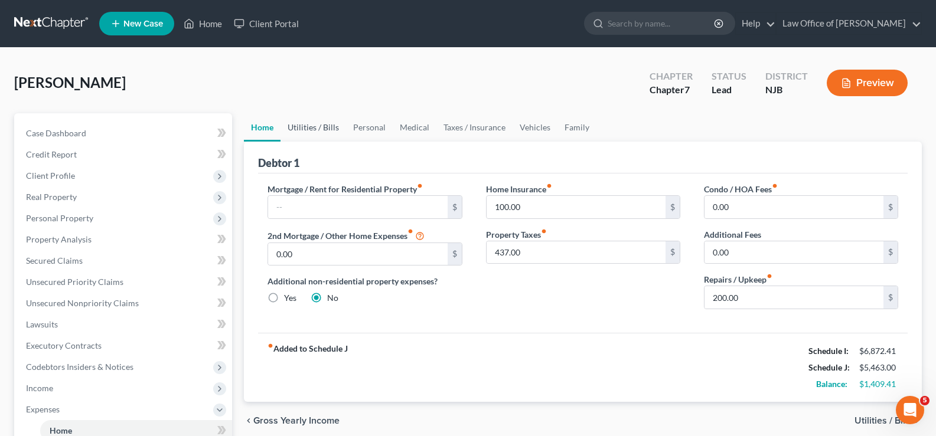
click at [306, 127] on link "Utilities / Bills" at bounding box center [313, 127] width 66 height 28
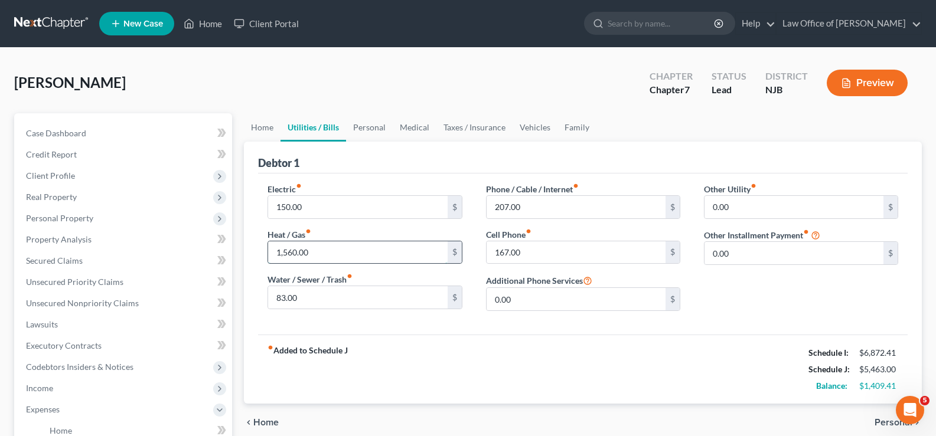
click at [321, 249] on input "1,560.00" at bounding box center [357, 253] width 179 height 22
type input "150"
click at [366, 127] on link "Personal" at bounding box center [369, 127] width 47 height 28
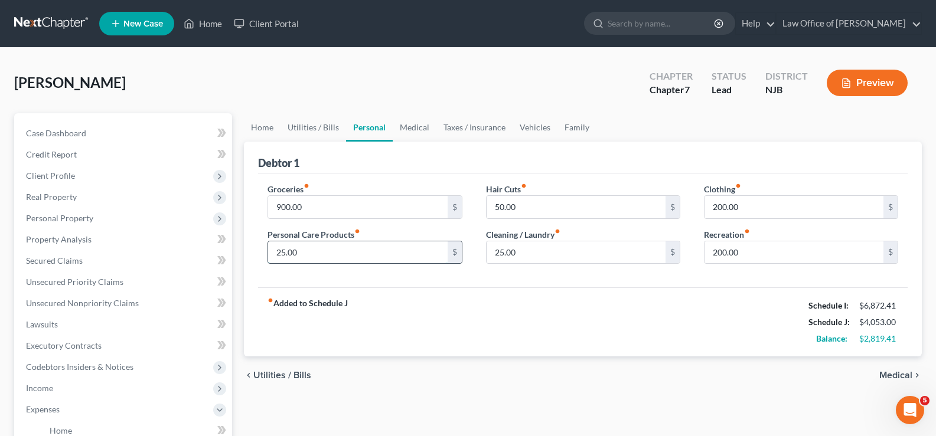
click at [315, 245] on input "25.00" at bounding box center [357, 253] width 179 height 22
type input "50"
click at [519, 203] on input "50.00" at bounding box center [576, 207] width 179 height 22
type input "5"
type input "75"
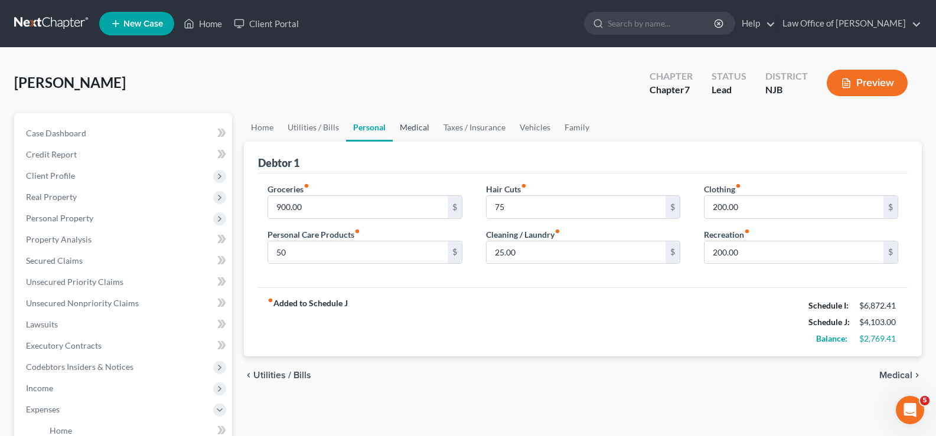
click at [419, 128] on link "Medical" at bounding box center [415, 127] width 44 height 28
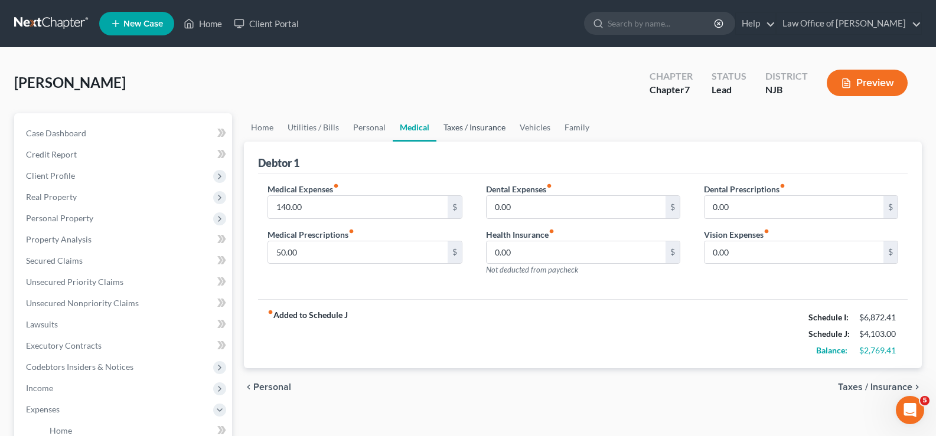
click at [464, 129] on link "Taxes / Insurance" at bounding box center [474, 127] width 76 height 28
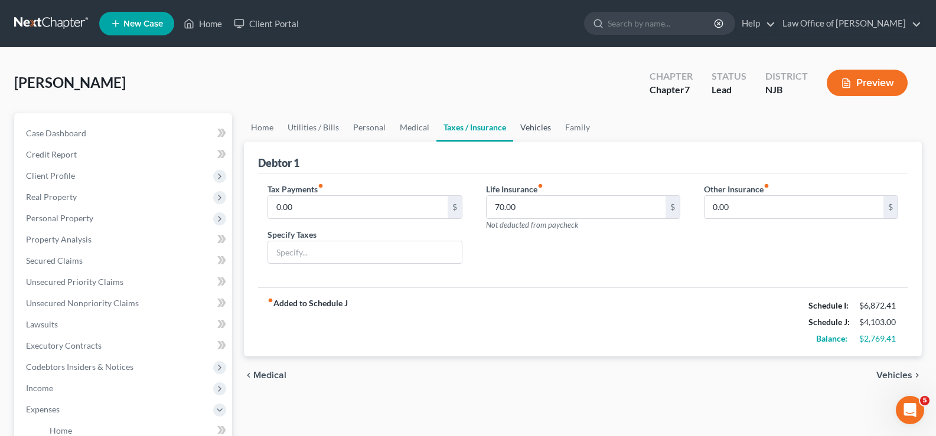
click at [537, 125] on link "Vehicles" at bounding box center [535, 127] width 45 height 28
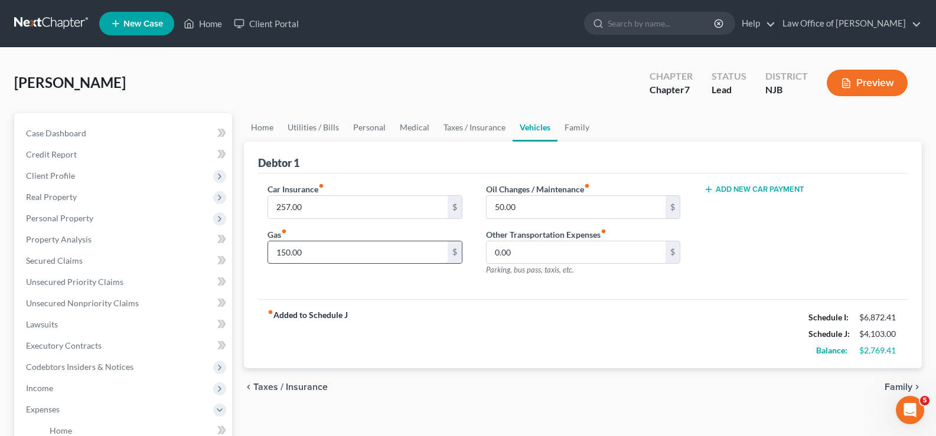
click at [308, 249] on input "150.00" at bounding box center [357, 253] width 179 height 22
type input "250"
click at [575, 127] on link "Family" at bounding box center [576, 127] width 39 height 28
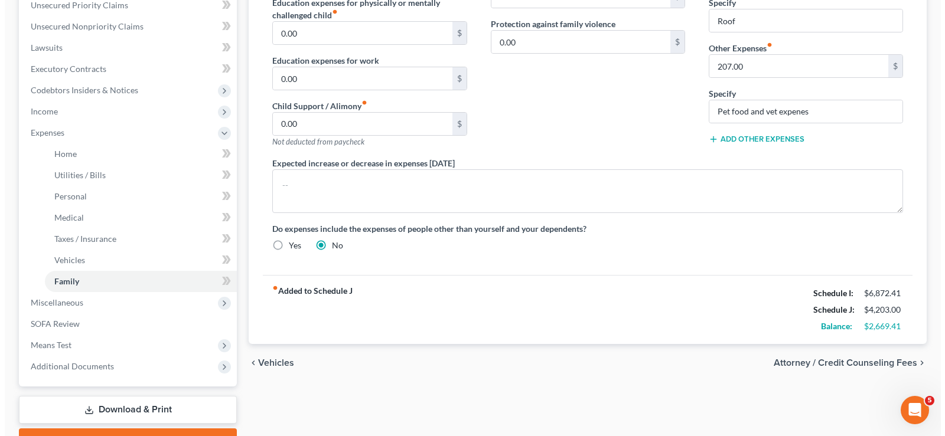
scroll to position [279, 0]
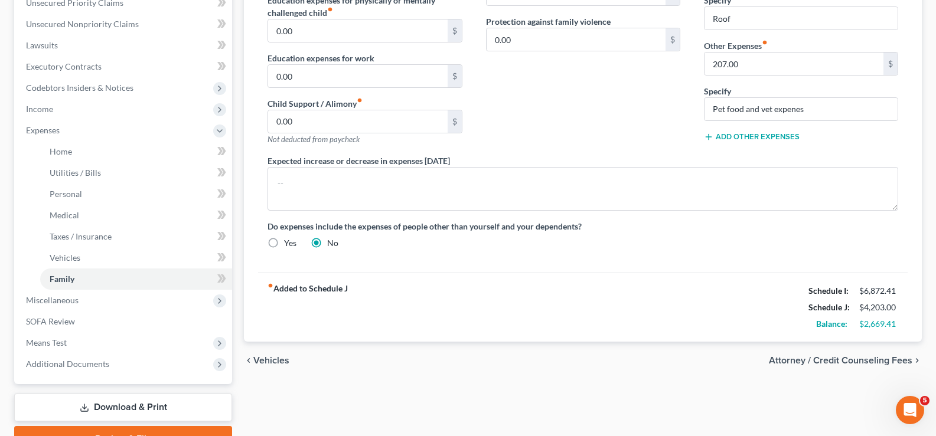
click at [788, 360] on span "Attorney / Credit Counseling Fees" at bounding box center [840, 360] width 143 height 9
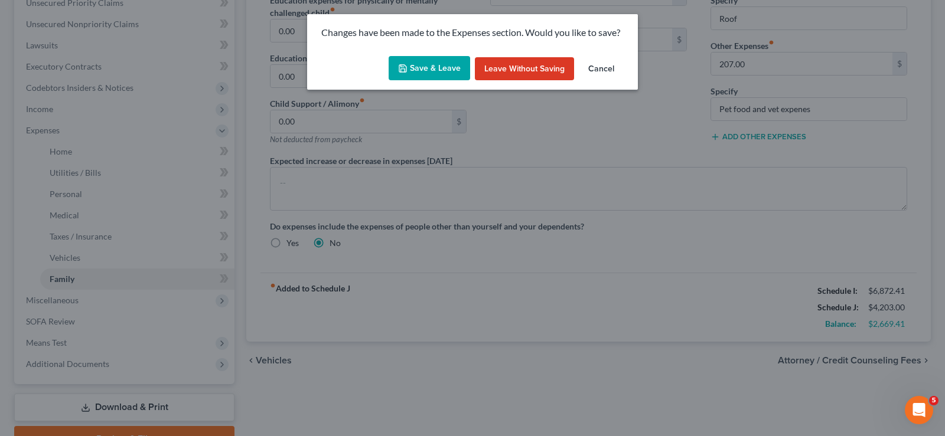
click at [441, 67] on button "Save & Leave" at bounding box center [429, 68] width 81 height 25
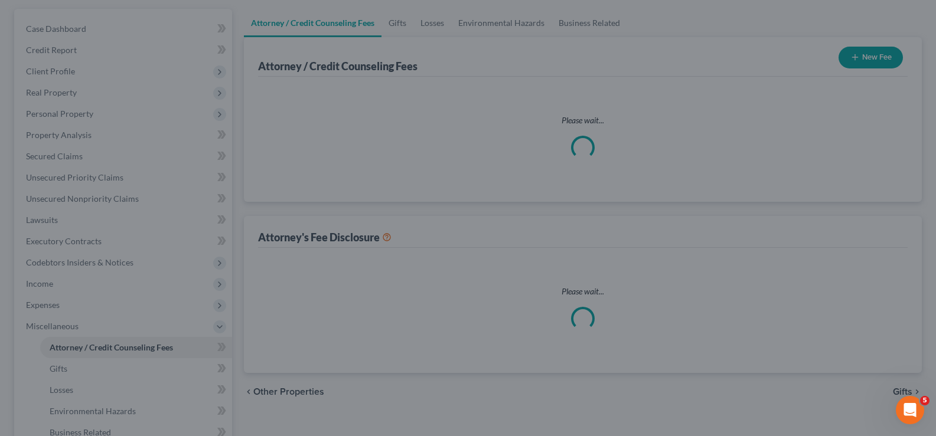
select select "0"
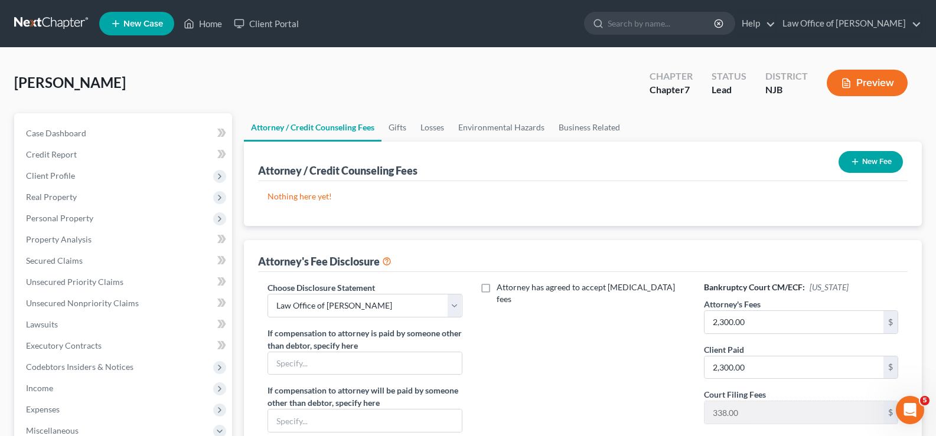
click at [864, 155] on button "New Fee" at bounding box center [870, 162] width 64 height 22
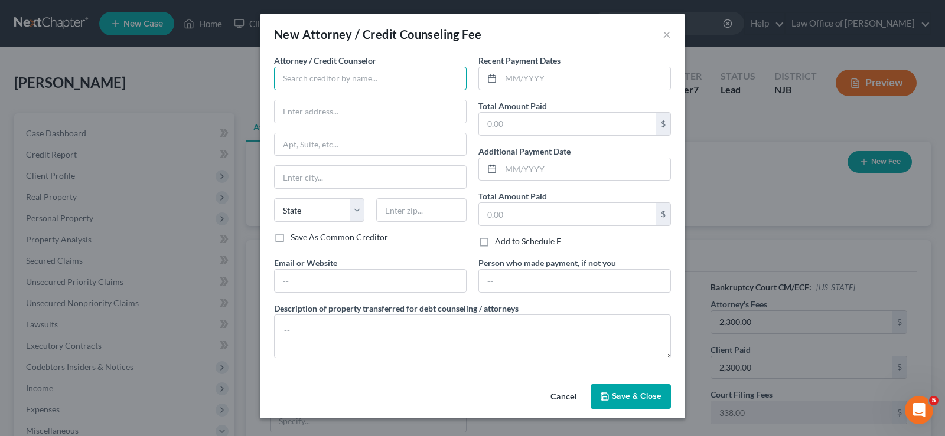
click at [373, 77] on input "text" at bounding box center [370, 79] width 192 height 24
type input "Law Office of [PERSON_NAME]"
click at [518, 79] on input "text" at bounding box center [585, 78] width 169 height 22
type input "[DATE]"
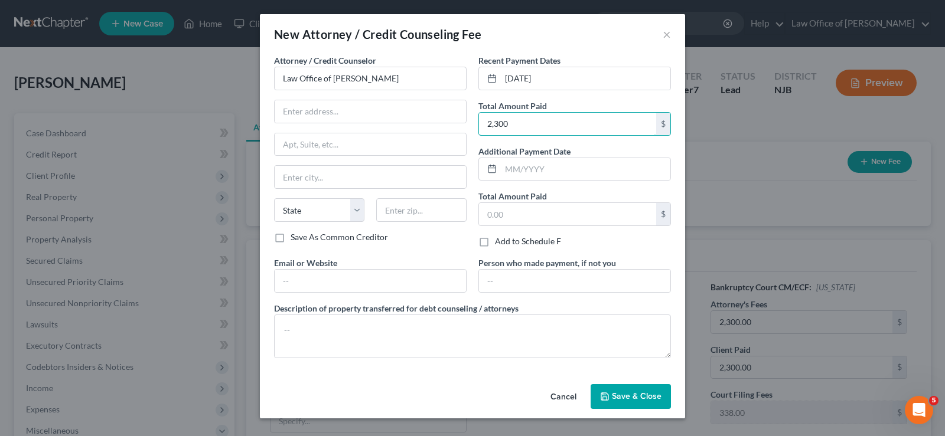
type input "2,300"
click at [624, 399] on span "Save & Close" at bounding box center [637, 396] width 50 height 10
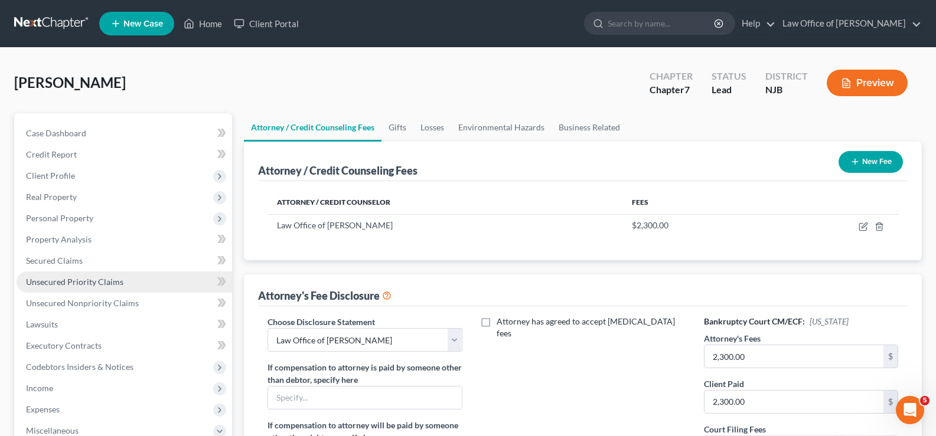
click at [71, 277] on span "Unsecured Priority Claims" at bounding box center [74, 282] width 97 height 10
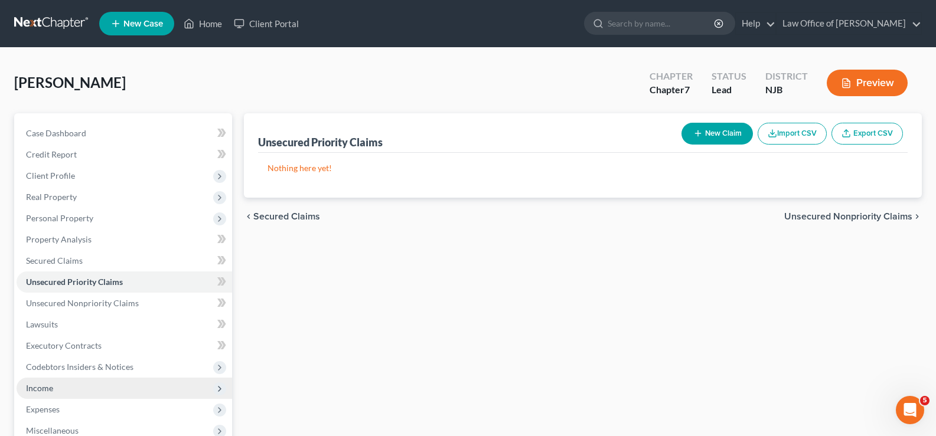
click at [32, 390] on span "Income" at bounding box center [39, 388] width 27 height 10
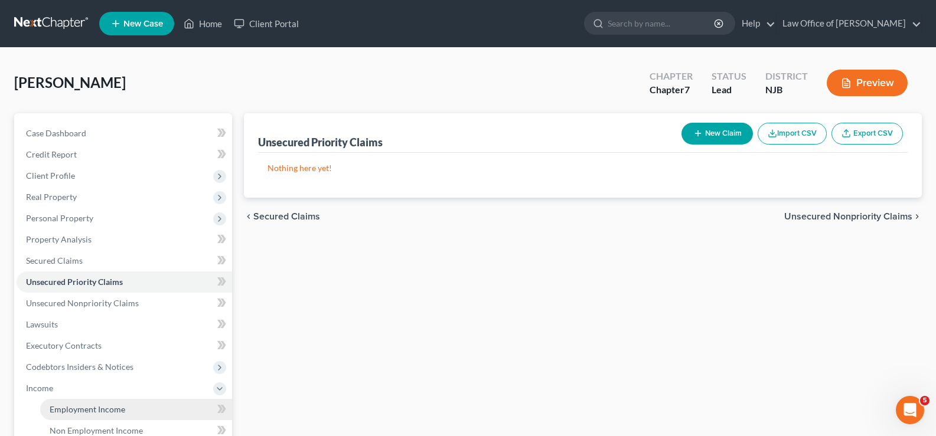
click at [66, 406] on span "Employment Income" at bounding box center [88, 409] width 76 height 10
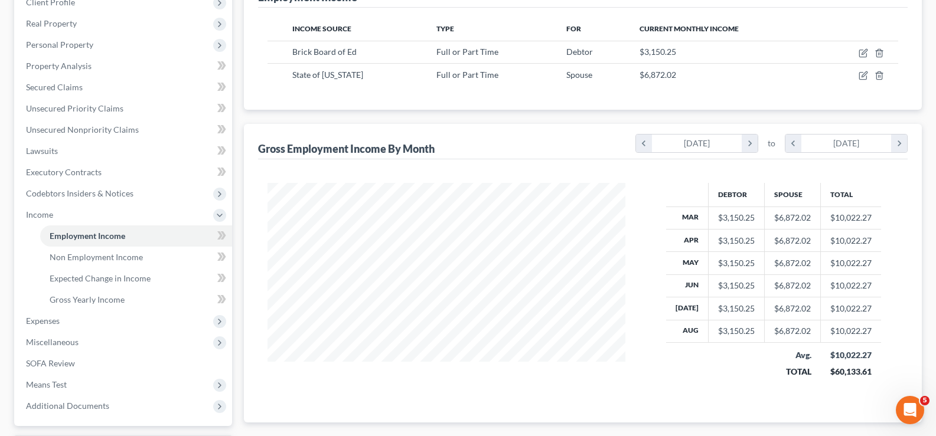
scroll to position [184, 0]
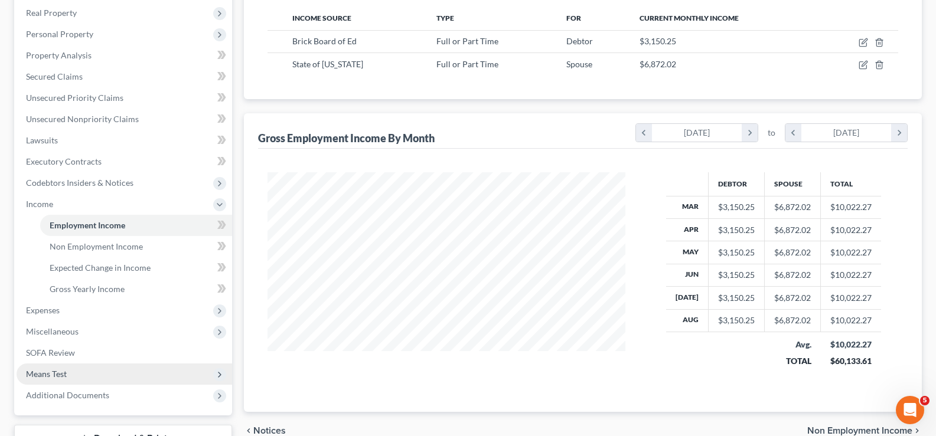
click at [58, 373] on span "Means Test" at bounding box center [46, 374] width 41 height 10
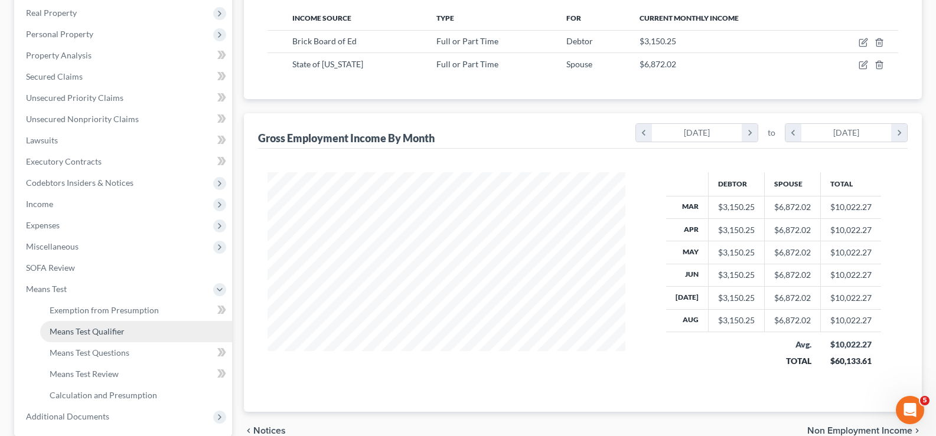
click at [71, 335] on span "Means Test Qualifier" at bounding box center [87, 332] width 75 height 10
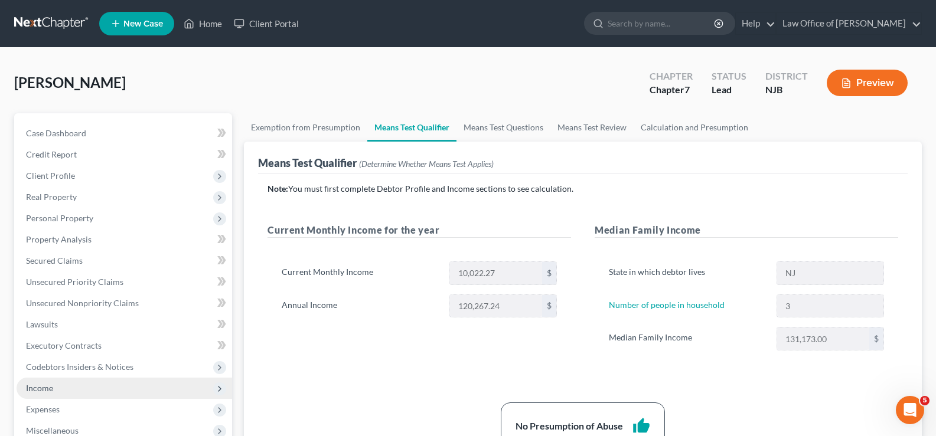
click at [44, 383] on span "Income" at bounding box center [39, 388] width 27 height 10
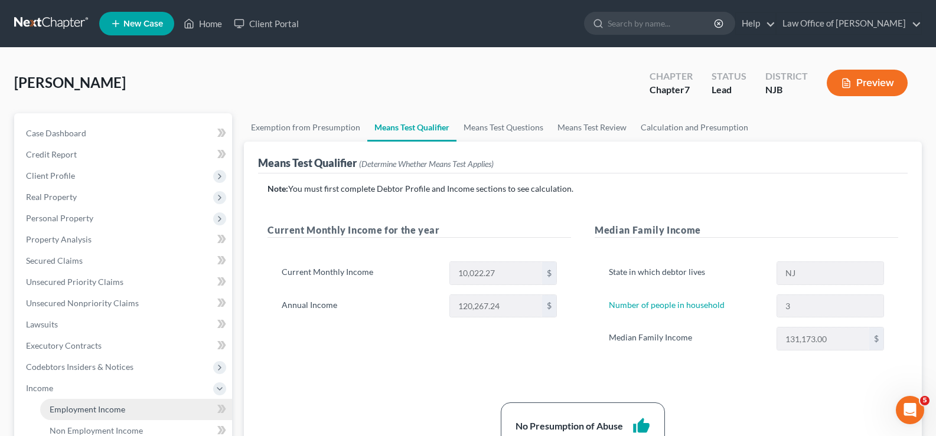
click at [64, 410] on span "Employment Income" at bounding box center [88, 409] width 76 height 10
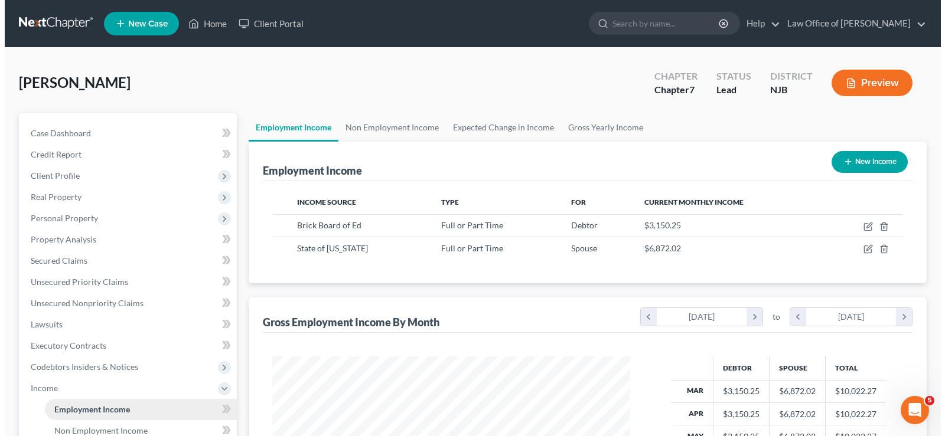
scroll to position [212, 381]
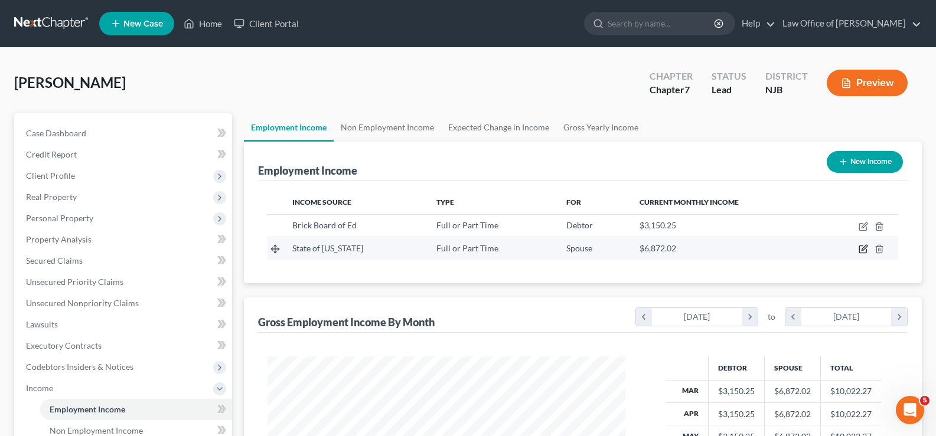
click at [862, 247] on icon "button" at bounding box center [863, 248] width 9 height 9
select select "0"
select select "2"
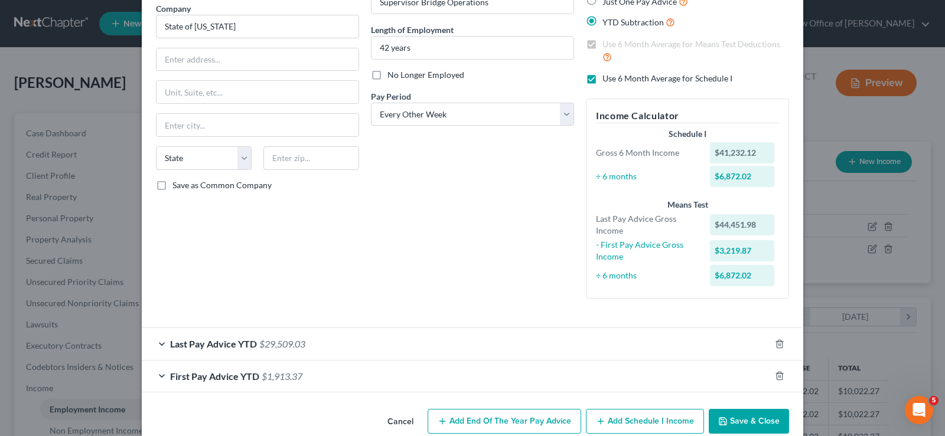
scroll to position [119, 0]
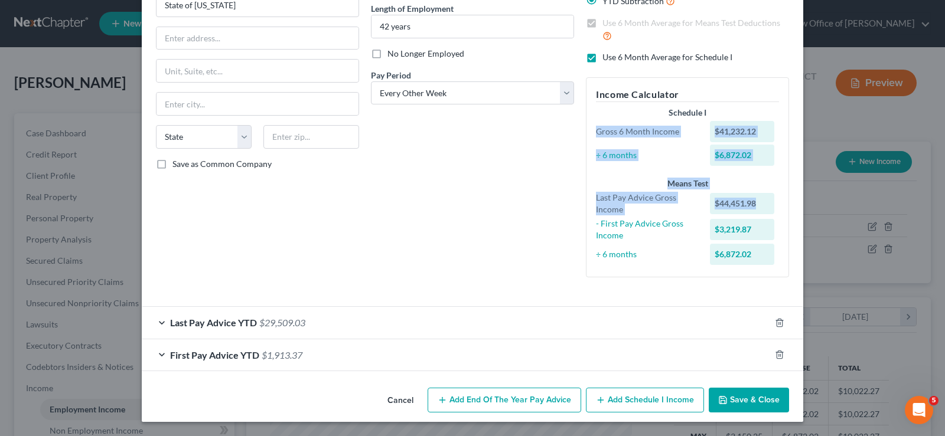
drag, startPoint x: 921, startPoint y: 200, endPoint x: 310, endPoint y: 361, distance: 631.3
click at [927, 119] on div "Edit Income Source × Employment Type * Select Full or [DEMOGRAPHIC_DATA] Employ…" at bounding box center [472, 218] width 945 height 436
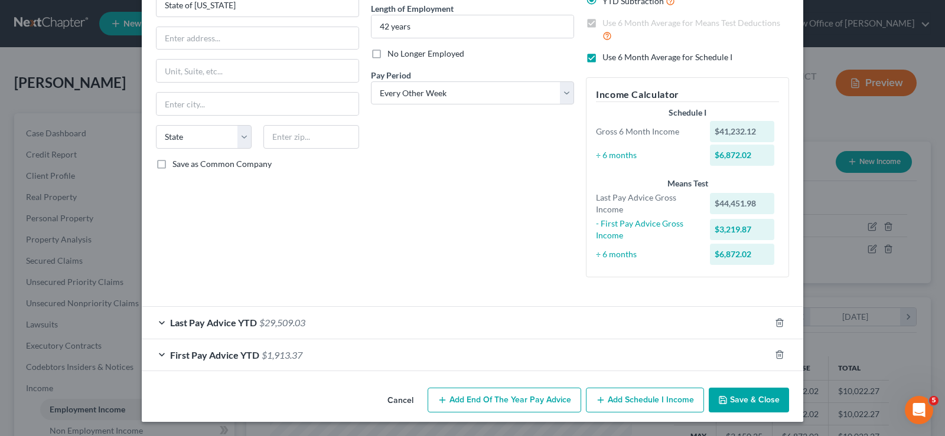
drag, startPoint x: 273, startPoint y: 257, endPoint x: 749, endPoint y: 280, distance: 477.0
click at [275, 257] on div "Employment Type * Select Full or [DEMOGRAPHIC_DATA] Employment Self Employment …" at bounding box center [257, 111] width 215 height 351
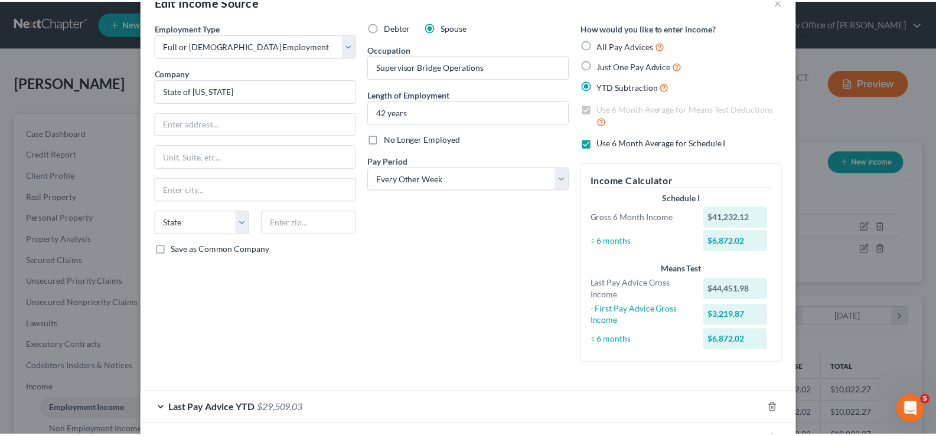
scroll to position [0, 0]
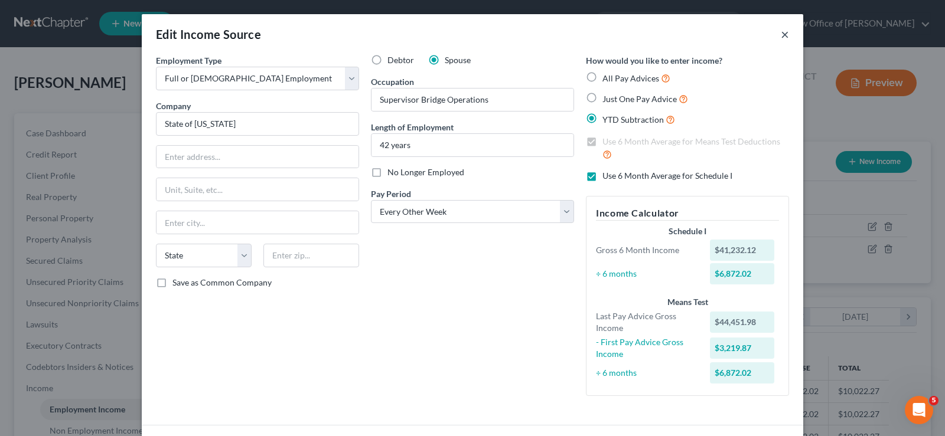
click at [781, 31] on button "×" at bounding box center [785, 34] width 8 height 14
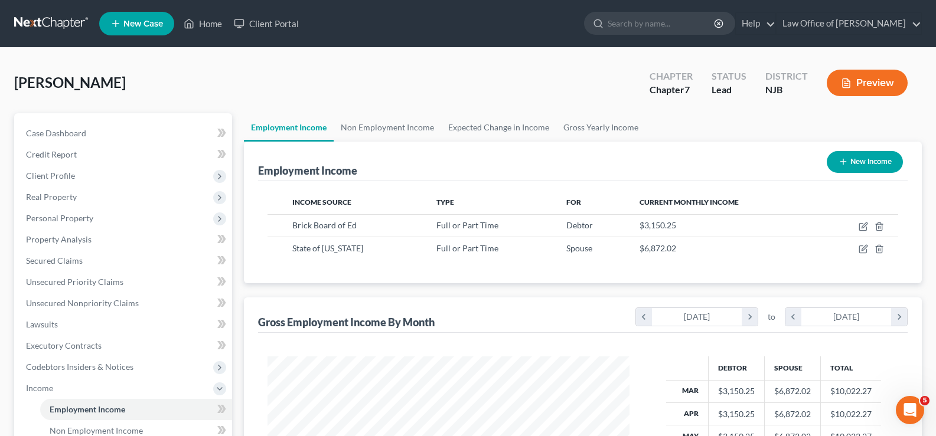
scroll to position [590266, 590096]
click at [494, 125] on link "Expected Change in Income" at bounding box center [498, 127] width 115 height 28
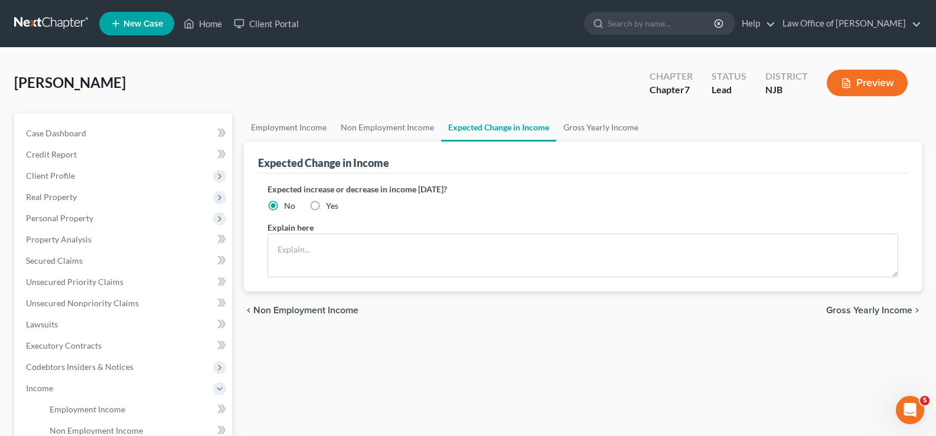
click at [326, 206] on label "Yes" at bounding box center [332, 206] width 12 height 12
click at [331, 206] on input "Yes" at bounding box center [335, 204] width 8 height 8
radio input "true"
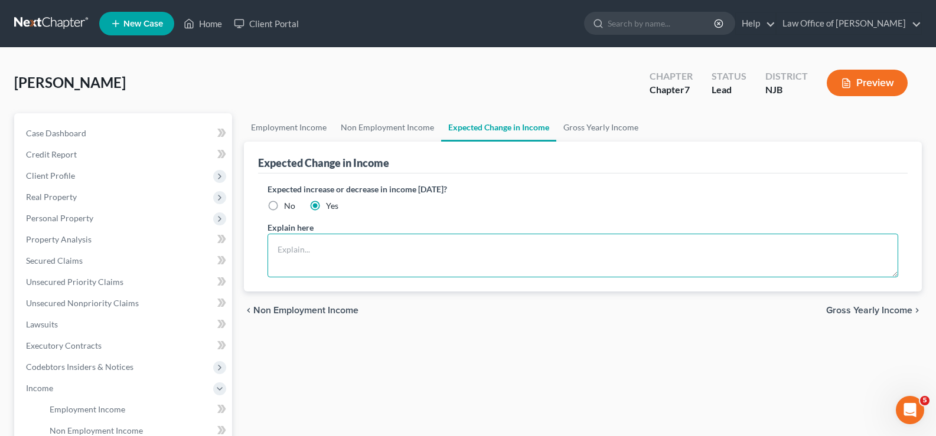
click at [299, 246] on textarea at bounding box center [582, 256] width 631 height 44
type textarea "t"
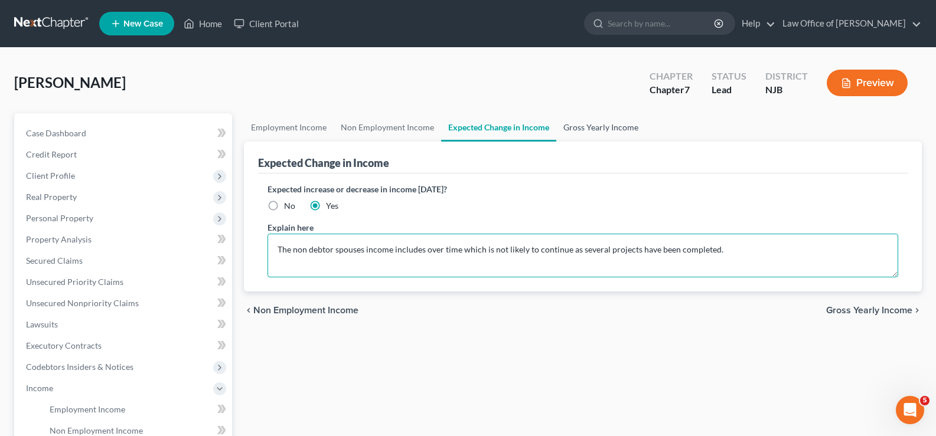
type textarea "The non debtor spouses income includes over time which is not likely to continu…"
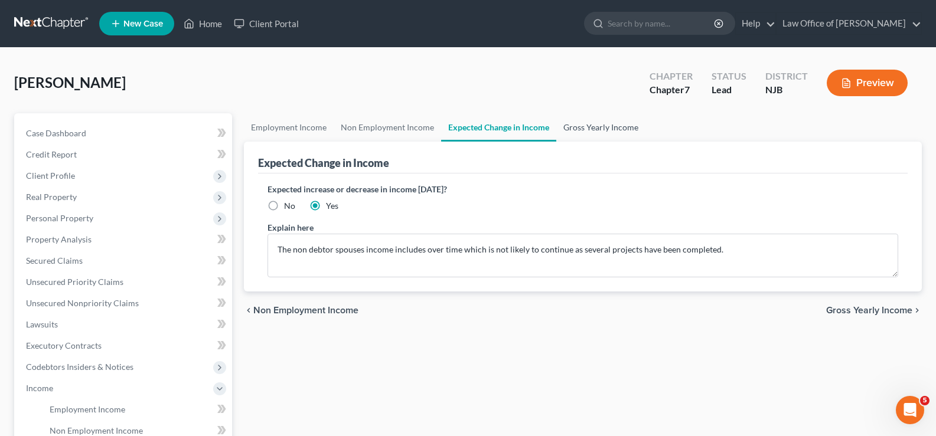
click at [601, 129] on link "Gross Yearly Income" at bounding box center [600, 127] width 89 height 28
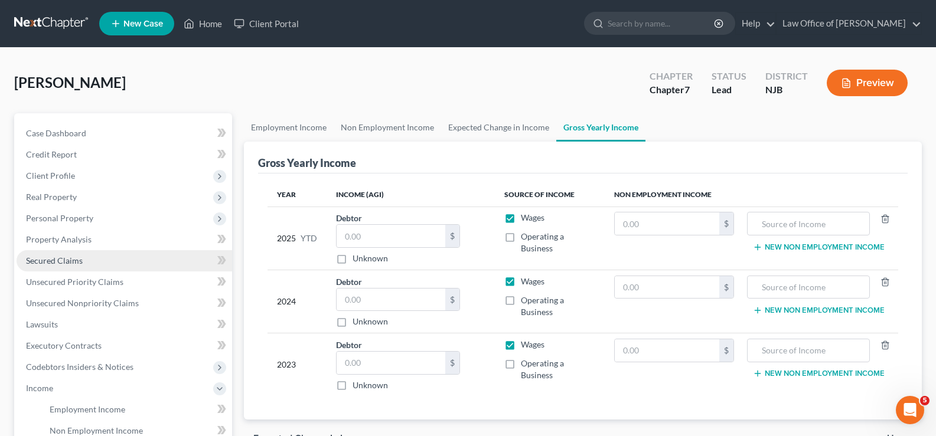
click at [57, 260] on span "Secured Claims" at bounding box center [54, 261] width 57 height 10
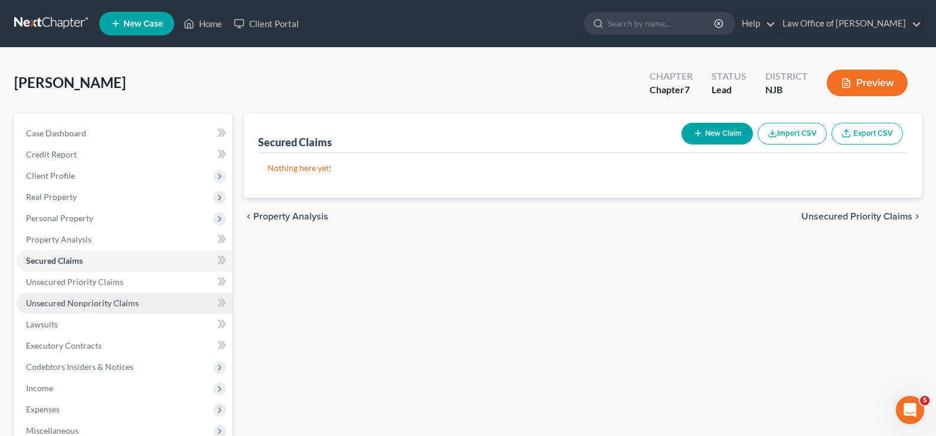
click at [64, 298] on span "Unsecured Nonpriority Claims" at bounding box center [82, 303] width 113 height 10
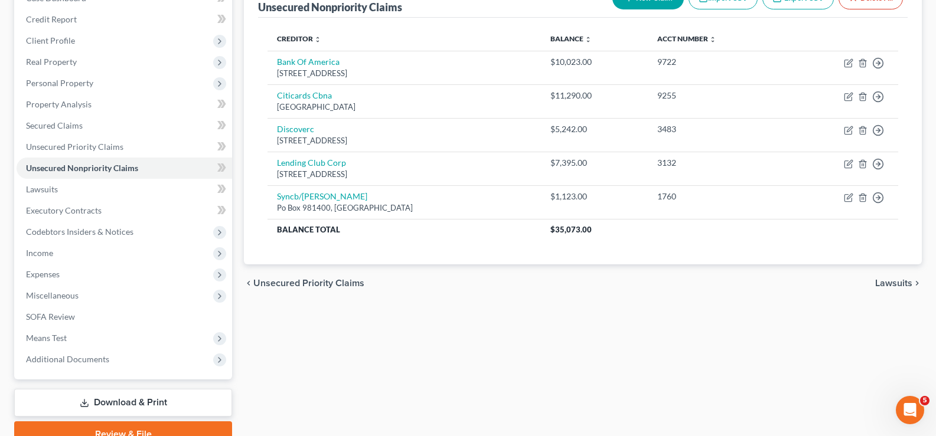
scroll to position [161, 0]
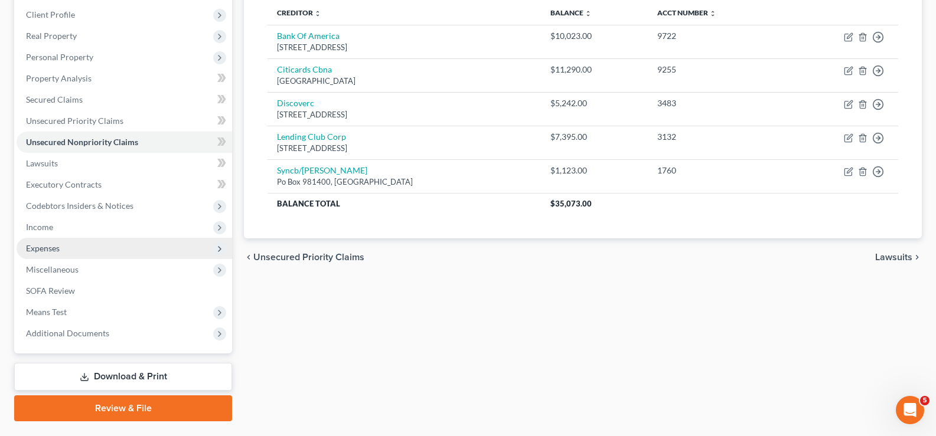
click at [55, 247] on span "Expenses" at bounding box center [43, 248] width 34 height 10
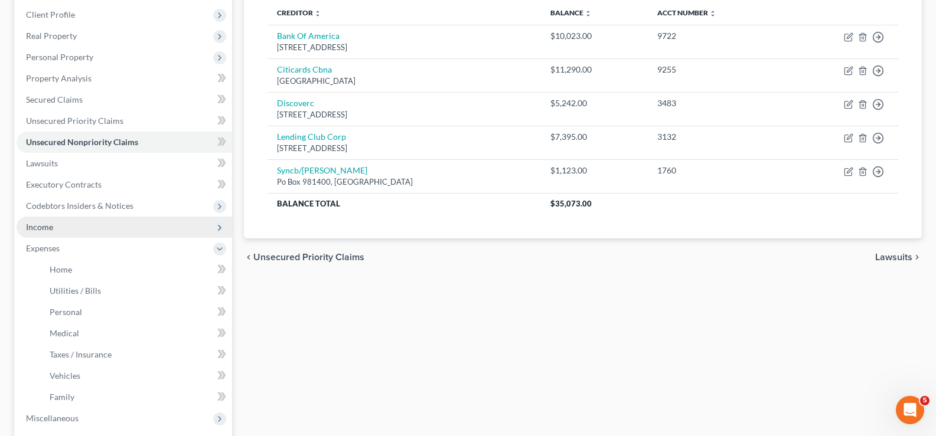
click at [55, 229] on span "Income" at bounding box center [125, 227] width 216 height 21
